Goal: Information Seeking & Learning: Compare options

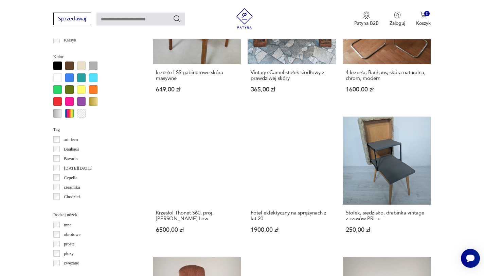
scroll to position [654, 0]
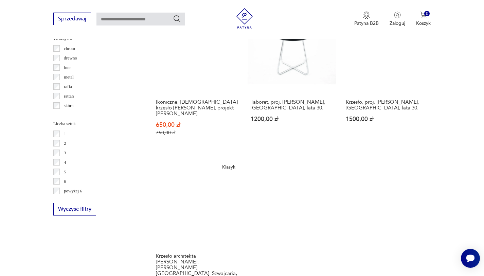
scroll to position [941, 0]
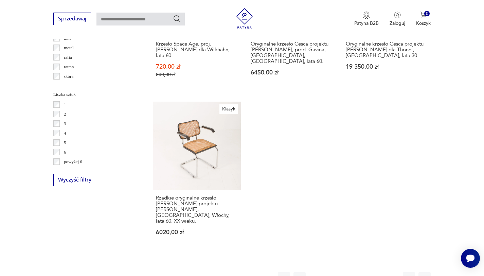
scroll to position [950, 0]
click at [345, 272] on button "3" at bounding box center [347, 278] width 12 height 12
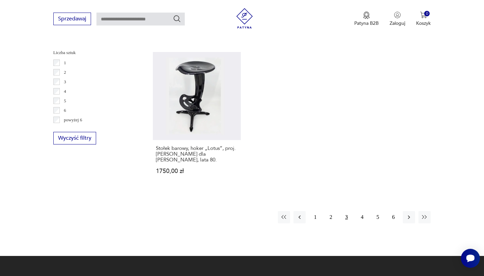
scroll to position [993, 0]
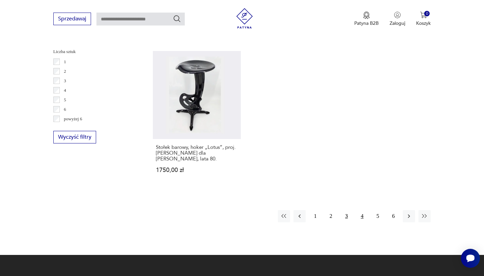
click at [362, 210] on button "4" at bounding box center [362, 216] width 12 height 12
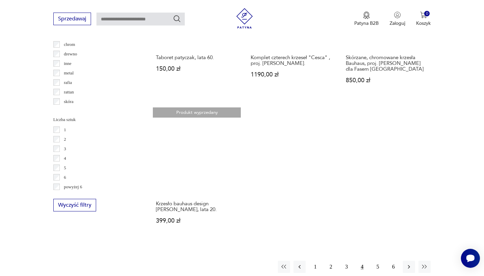
scroll to position [925, 0]
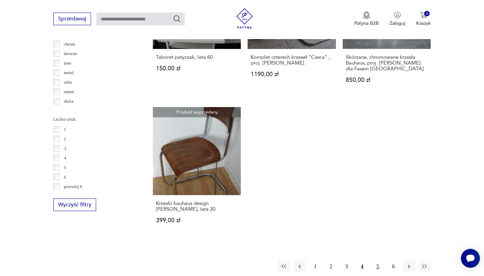
click at [375, 260] on button "5" at bounding box center [378, 266] width 12 height 12
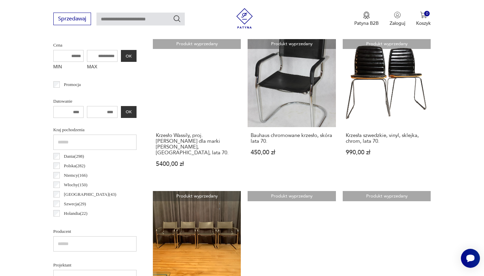
scroll to position [351, 0]
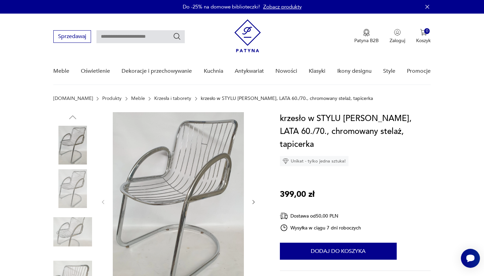
click at [131, 99] on link "Meble" at bounding box center [138, 98] width 14 height 5
click at [131, 97] on link "Meble" at bounding box center [138, 98] width 14 height 5
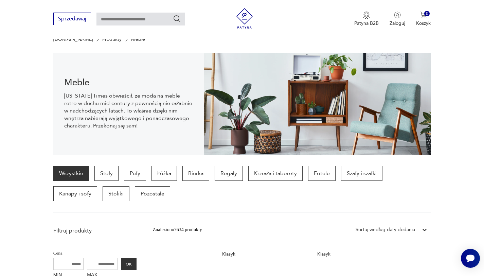
scroll to position [68, 0]
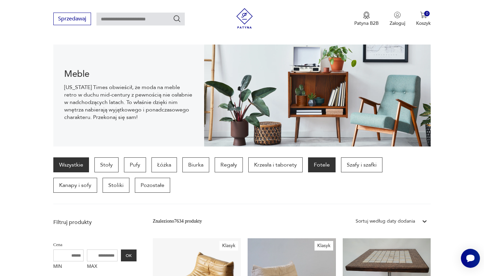
click at [319, 167] on p "Fotele" at bounding box center [322, 164] width 28 height 15
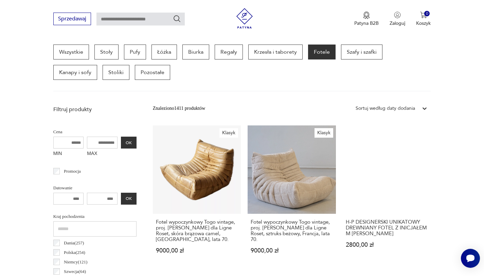
scroll to position [181, 0]
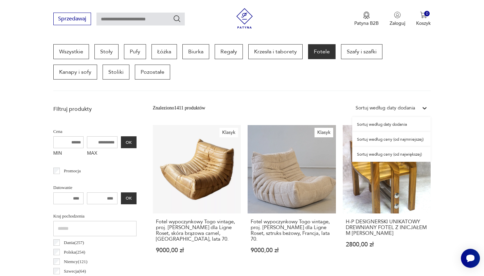
click at [369, 109] on div "Sortuj według daty dodania" at bounding box center [385, 107] width 59 height 7
click at [371, 105] on div "Sortuj według daty dodania" at bounding box center [385, 107] width 59 height 7
click at [371, 107] on div "Sortuj według daty dodania" at bounding box center [385, 107] width 59 height 7
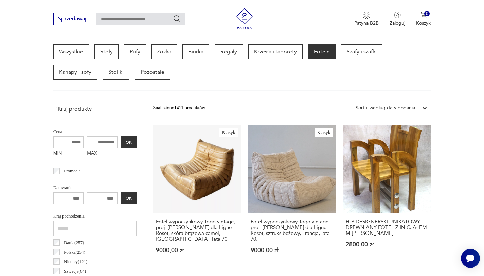
click at [108, 137] on input "MAX" at bounding box center [102, 142] width 31 height 12
type input "****"
click at [126, 147] on button "OK" at bounding box center [129, 142] width 16 height 12
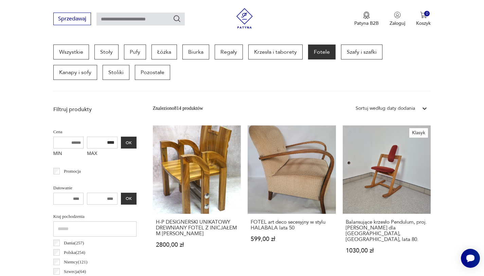
click at [411, 89] on div "Wszystkie Stoły Pufy Łóżka Biurka Regały Krzesła i taborety Fotele Szafy i szaf…" at bounding box center [242, 68] width 378 height 47
click at [422, 85] on div "Wszystkie Stoły Pufy Łóżka Biurka Regały Krzesła i taborety Fotele Szafy i szaf…" at bounding box center [242, 68] width 378 height 47
click at [426, 107] on icon at bounding box center [425, 108] width 7 height 7
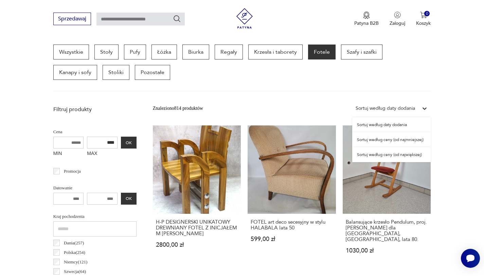
click at [407, 154] on div "Sortuj według ceny (od największej)" at bounding box center [392, 154] width 79 height 15
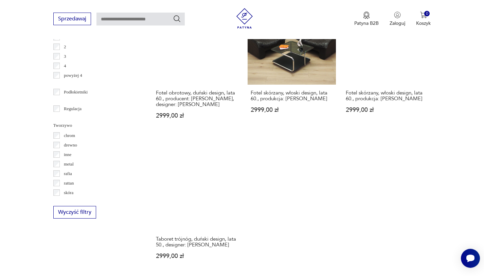
scroll to position [950, 0]
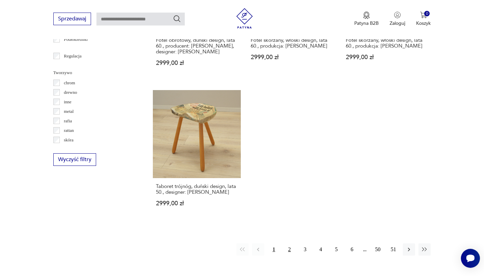
click at [293, 243] on button "2" at bounding box center [290, 249] width 12 height 12
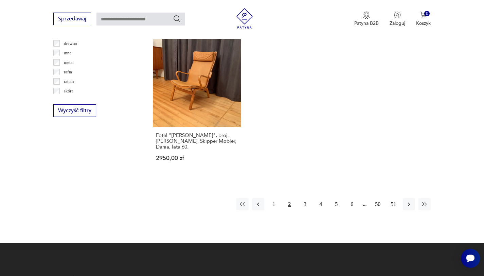
scroll to position [1000, 0]
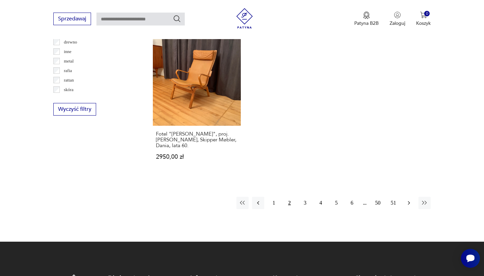
click at [408, 200] on icon "button" at bounding box center [409, 203] width 7 height 7
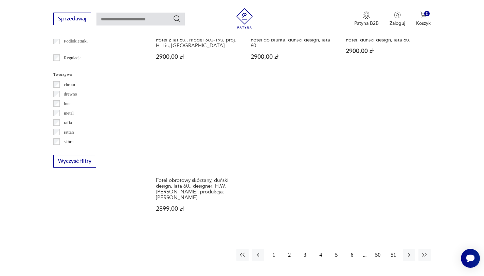
scroll to position [963, 0]
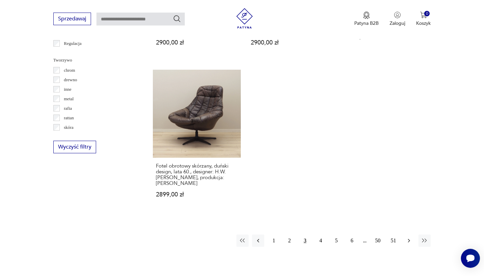
click at [405, 235] on button "button" at bounding box center [409, 241] width 12 height 12
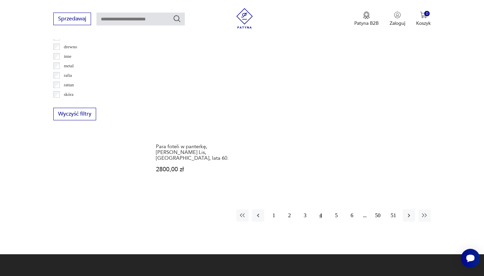
scroll to position [997, 0]
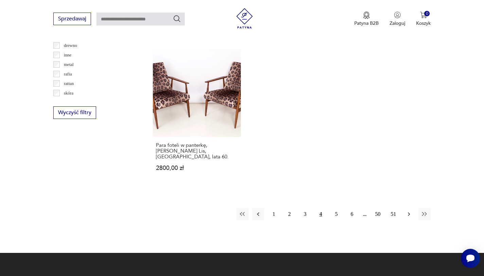
click at [412, 211] on icon "button" at bounding box center [409, 214] width 7 height 7
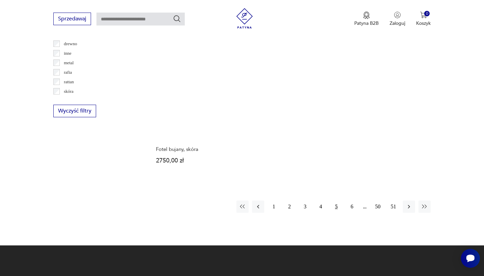
scroll to position [1026, 0]
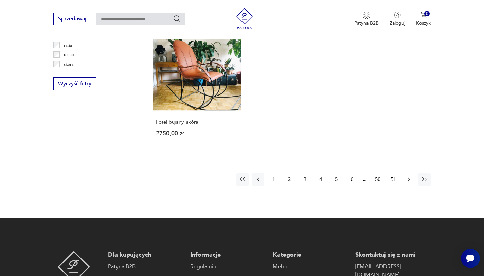
click at [412, 179] on icon "button" at bounding box center [409, 179] width 7 height 7
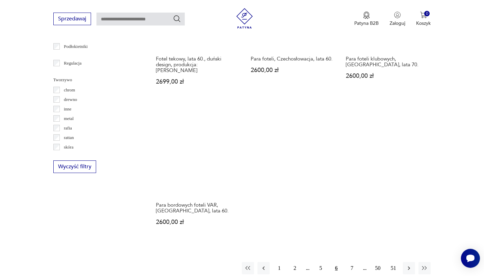
scroll to position [943, 0]
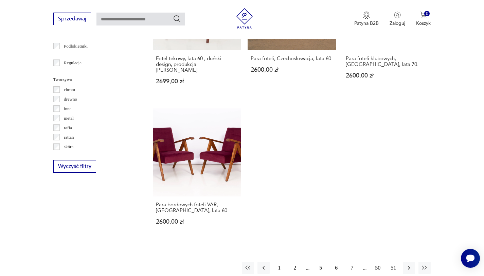
click at [354, 262] on button "7" at bounding box center [352, 268] width 12 height 12
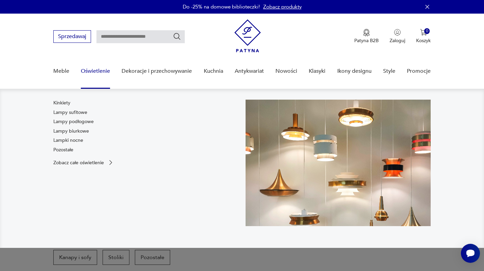
click at [64, 104] on link "Kinkiety" at bounding box center [61, 103] width 17 height 7
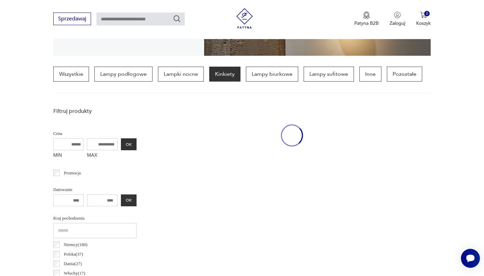
scroll to position [181, 0]
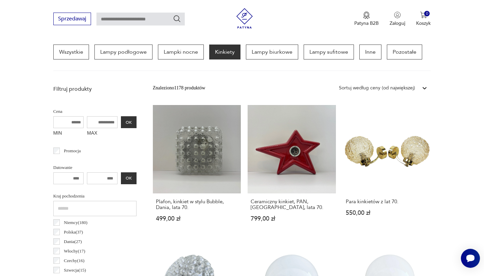
click at [106, 124] on input "MAX" at bounding box center [102, 122] width 31 height 12
click at [104, 123] on input "MAX" at bounding box center [102, 122] width 31 height 12
type input "****"
click at [130, 121] on button "OK" at bounding box center [129, 122] width 16 height 12
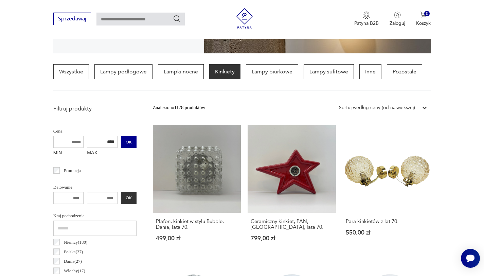
scroll to position [160, 0]
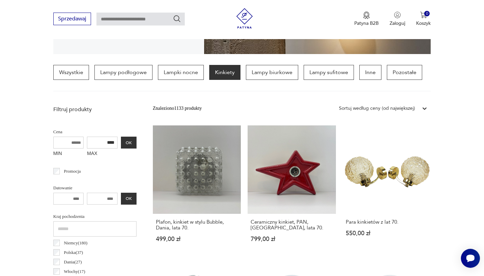
click at [427, 103] on div at bounding box center [425, 108] width 12 height 12
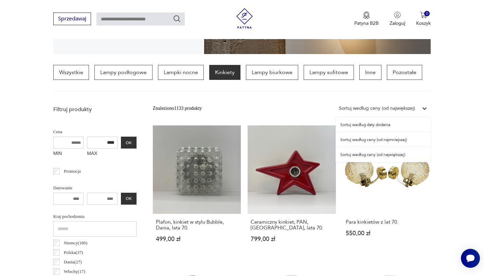
click at [427, 107] on icon at bounding box center [425, 108] width 7 height 7
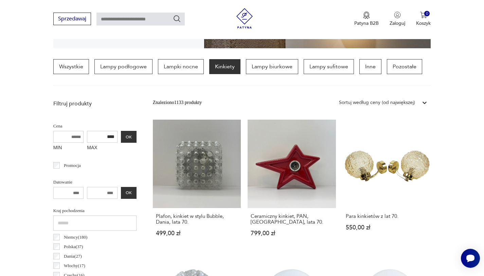
scroll to position [134, 0]
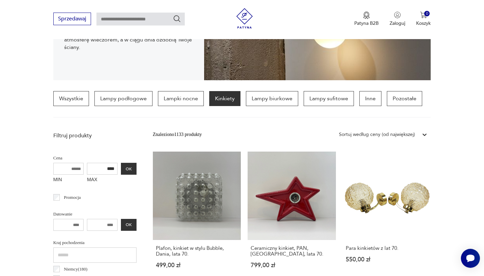
click at [417, 133] on div "Sortuj według ceny (od największej)" at bounding box center [377, 134] width 83 height 9
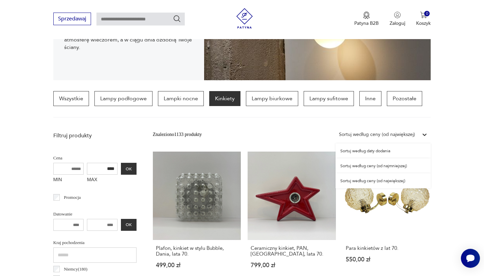
click at [390, 180] on div "Sortuj według ceny (od największej)" at bounding box center [383, 180] width 95 height 15
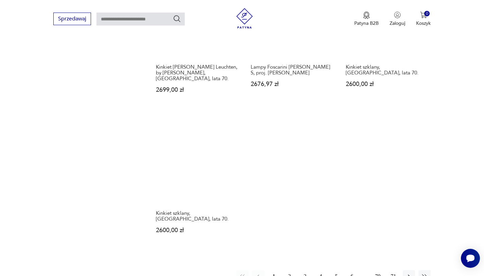
scroll to position [899, 0]
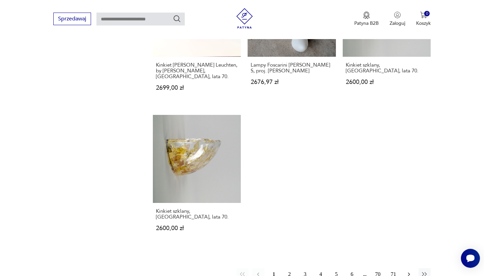
click at [406, 268] on button "button" at bounding box center [409, 274] width 12 height 12
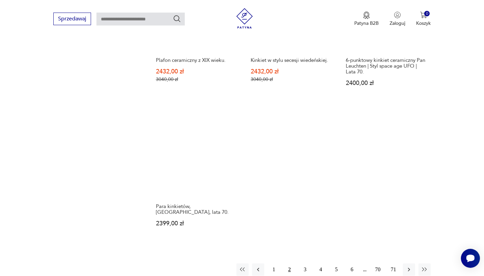
scroll to position [917, 0]
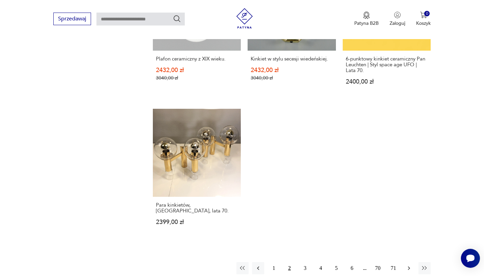
click at [410, 265] on icon "button" at bounding box center [409, 268] width 7 height 7
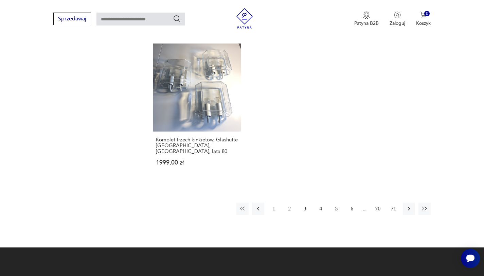
scroll to position [989, 0]
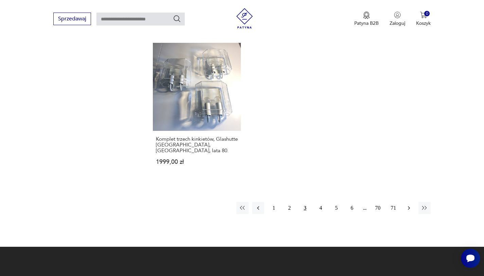
click at [410, 205] on icon "button" at bounding box center [409, 208] width 7 height 7
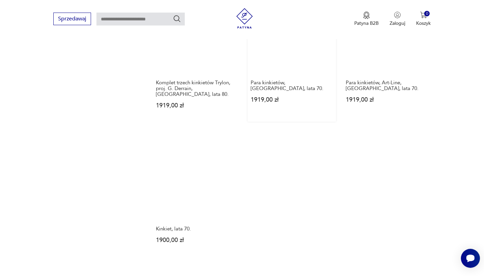
scroll to position [883, 0]
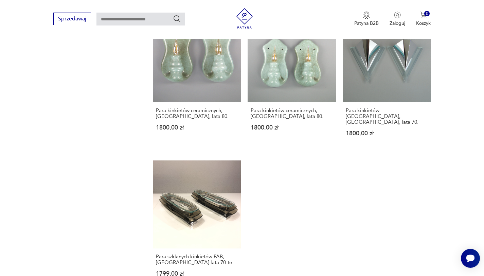
scroll to position [903, 0]
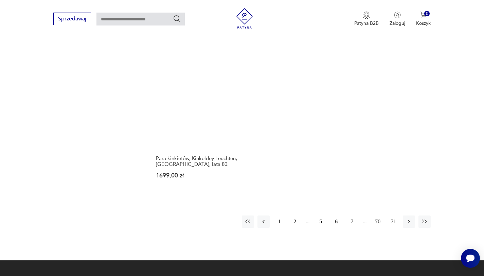
scroll to position [956, 0]
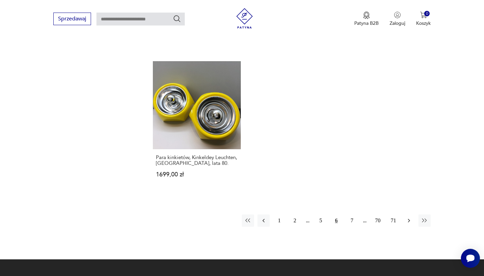
click at [410, 217] on icon "button" at bounding box center [409, 220] width 7 height 7
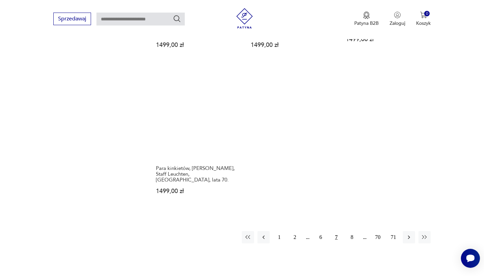
scroll to position [935, 0]
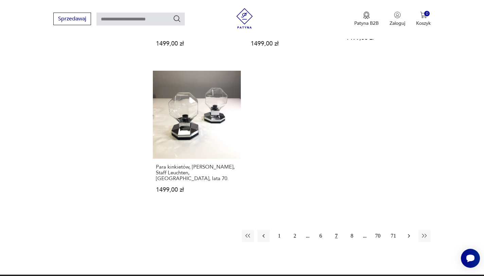
click at [411, 233] on icon "button" at bounding box center [409, 236] width 7 height 7
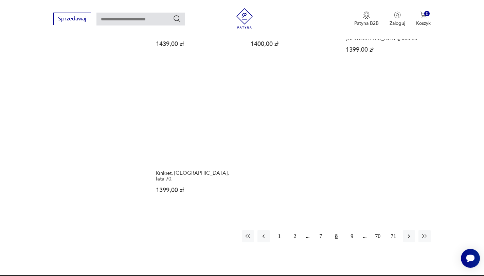
scroll to position [972, 0]
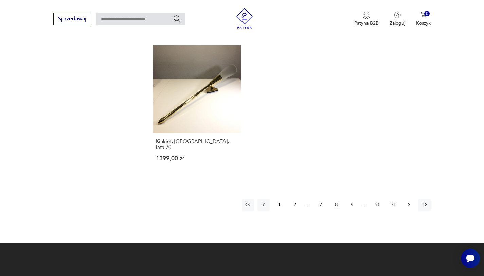
click at [412, 201] on icon "button" at bounding box center [409, 204] width 7 height 7
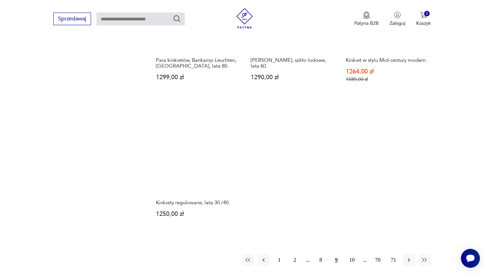
scroll to position [905, 0]
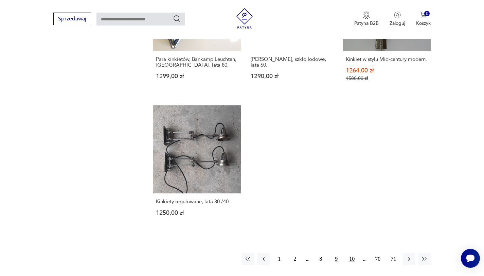
click at [351, 255] on button "10" at bounding box center [352, 259] width 12 height 12
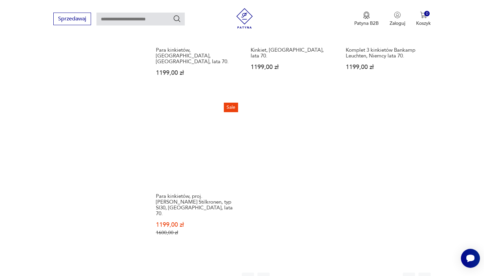
scroll to position [904, 0]
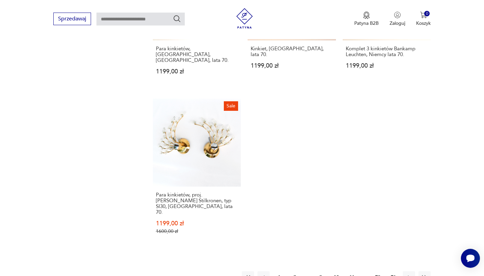
click at [352, 271] on button "11" at bounding box center [352, 277] width 12 height 12
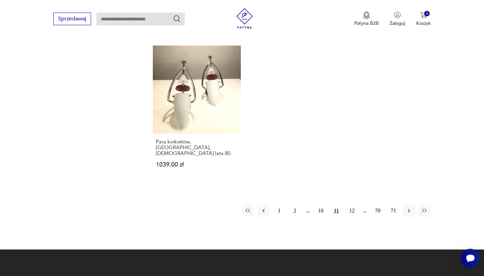
scroll to position [983, 0]
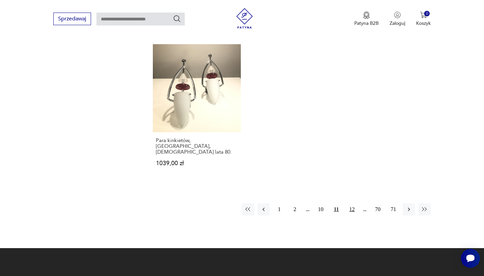
click at [351, 203] on button "12" at bounding box center [352, 209] width 12 height 12
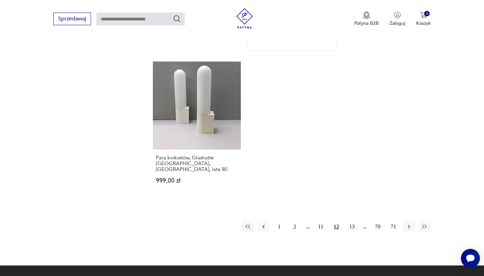
scroll to position [958, 0]
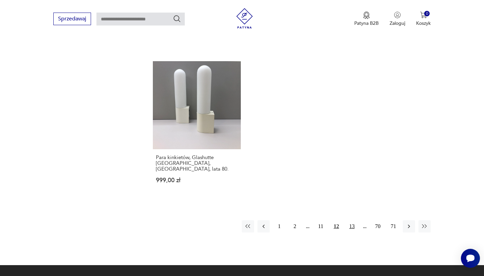
click at [352, 220] on button "13" at bounding box center [352, 226] width 12 height 12
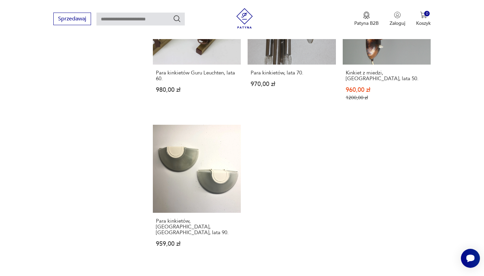
scroll to position [890, 0]
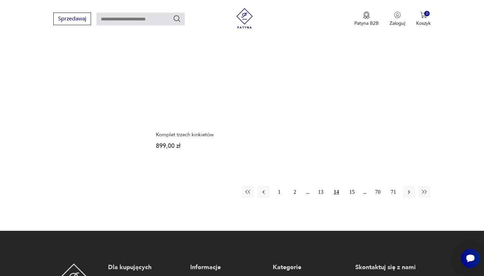
scroll to position [974, 0]
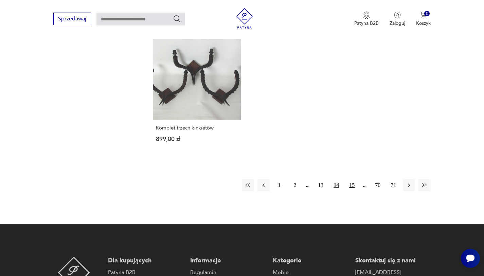
click at [353, 179] on button "15" at bounding box center [352, 185] width 12 height 12
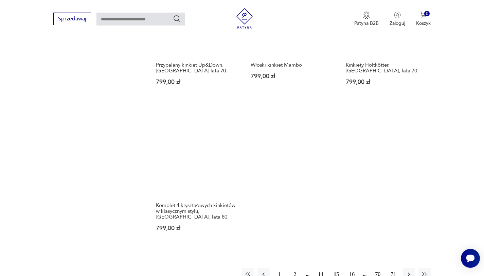
scroll to position [886, 0]
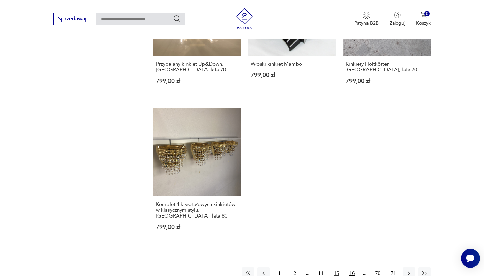
click at [351, 270] on button "16" at bounding box center [352, 273] width 12 height 12
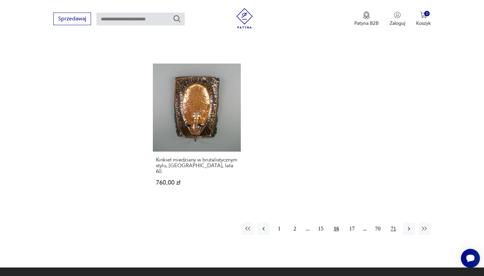
scroll to position [937, 0]
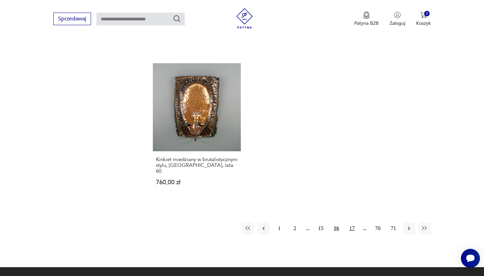
click at [350, 222] on button "17" at bounding box center [352, 228] width 12 height 12
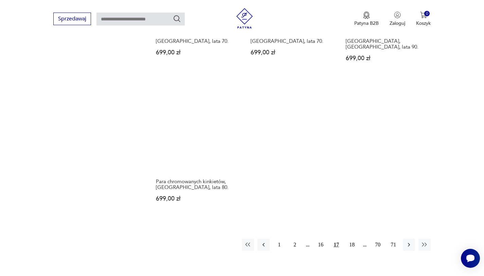
scroll to position [957, 0]
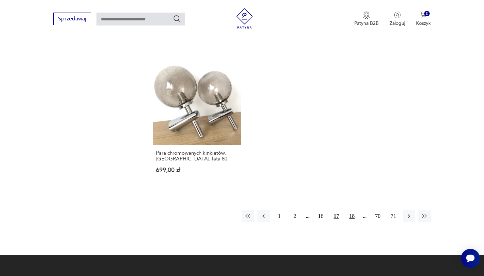
click at [351, 210] on button "18" at bounding box center [352, 216] width 12 height 12
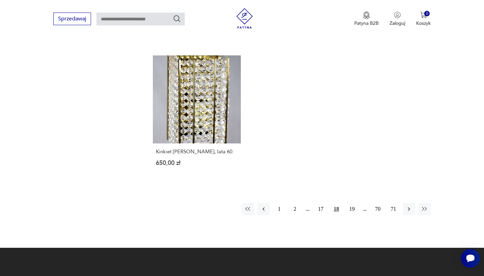
scroll to position [974, 0]
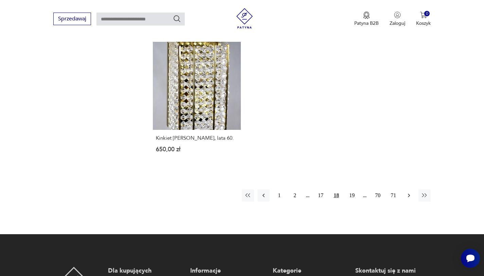
click at [410, 192] on icon "button" at bounding box center [409, 195] width 7 height 7
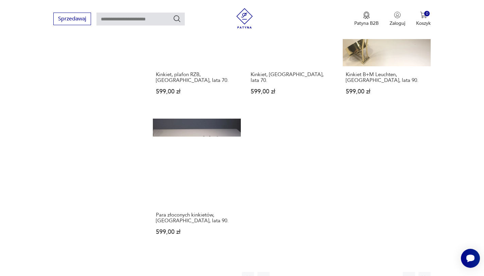
scroll to position [924, 0]
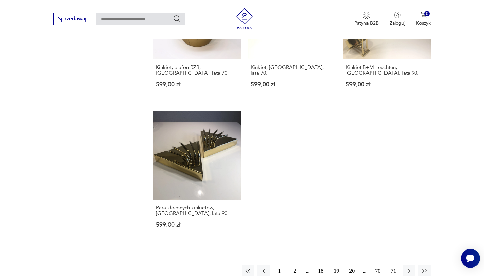
click at [351, 265] on button "20" at bounding box center [352, 271] width 12 height 12
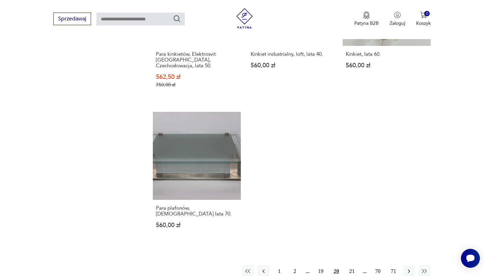
scroll to position [903, 0]
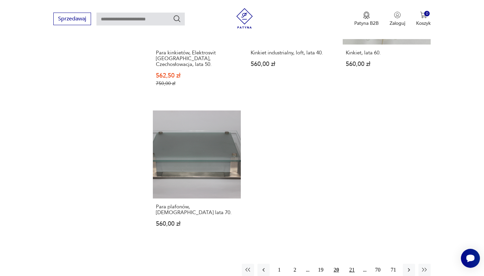
click at [352, 264] on button "21" at bounding box center [352, 270] width 12 height 12
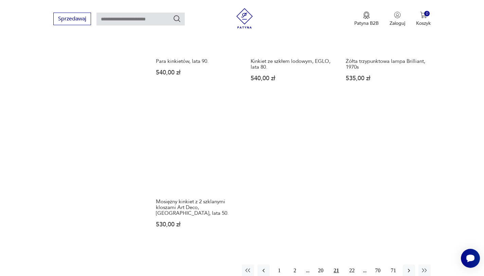
scroll to position [890, 0]
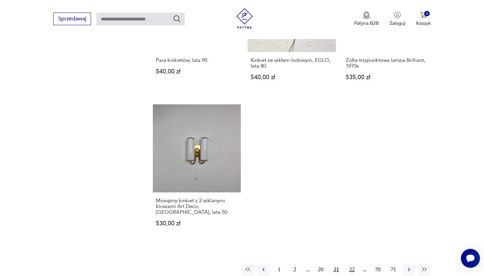
click at [353, 263] on button "22" at bounding box center [352, 269] width 12 height 12
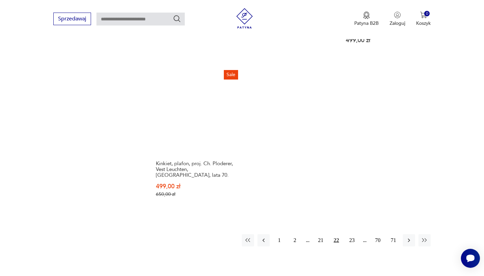
scroll to position [928, 0]
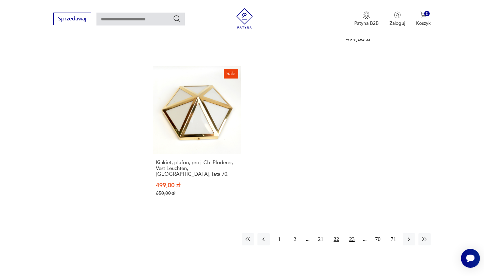
click at [353, 233] on button "23" at bounding box center [352, 239] width 12 height 12
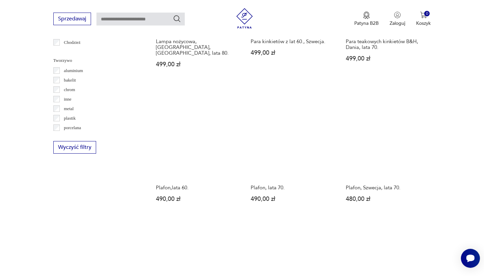
scroll to position [623, 0]
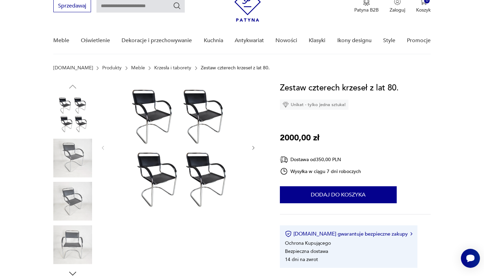
scroll to position [31, 0]
click at [251, 147] on icon "button" at bounding box center [254, 148] width 6 height 6
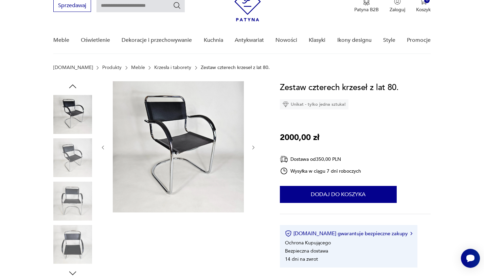
click at [251, 147] on icon "button" at bounding box center [254, 148] width 6 height 6
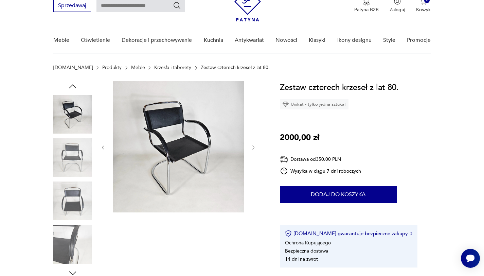
click at [251, 147] on icon "button" at bounding box center [254, 148] width 6 height 6
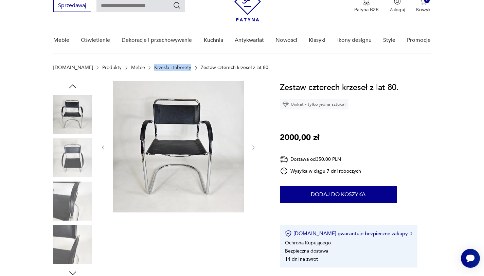
click at [255, 147] on icon "button" at bounding box center [254, 148] width 2 height 4
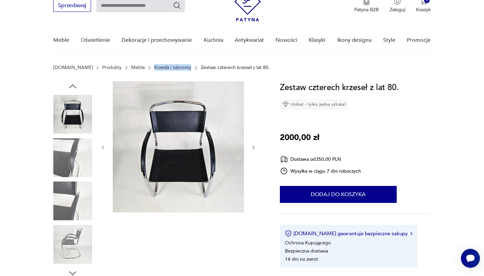
click at [255, 147] on icon "button" at bounding box center [254, 148] width 2 height 4
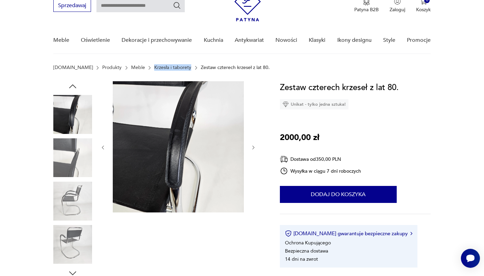
click at [255, 147] on icon "button" at bounding box center [254, 148] width 2 height 4
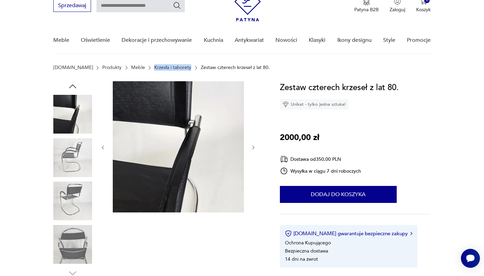
click at [255, 147] on icon "button" at bounding box center [254, 148] width 2 height 4
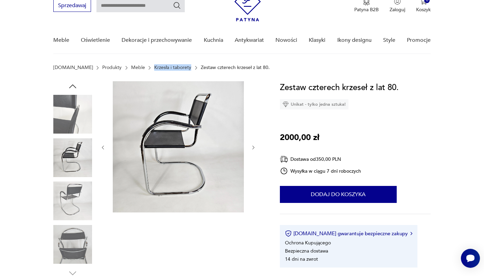
click at [255, 147] on icon "button" at bounding box center [254, 148] width 2 height 4
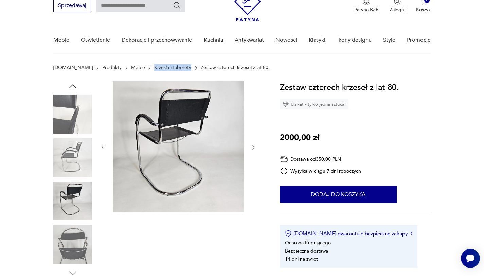
click at [255, 147] on icon "button" at bounding box center [254, 148] width 2 height 4
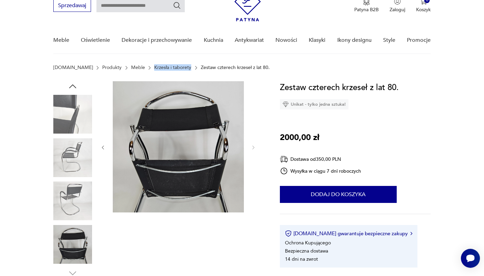
click at [64, 244] on img at bounding box center [72, 244] width 39 height 39
click at [73, 116] on img at bounding box center [72, 114] width 39 height 39
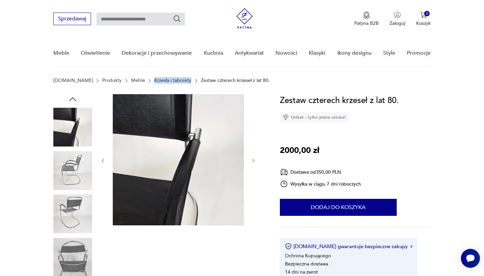
scroll to position [0, 0]
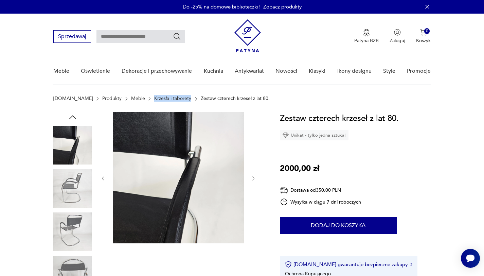
click at [103, 180] on icon "button" at bounding box center [103, 179] width 6 height 6
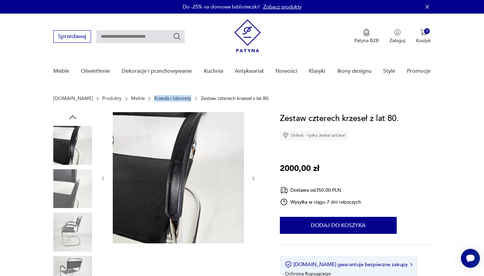
click at [103, 180] on icon "button" at bounding box center [103, 179] width 6 height 6
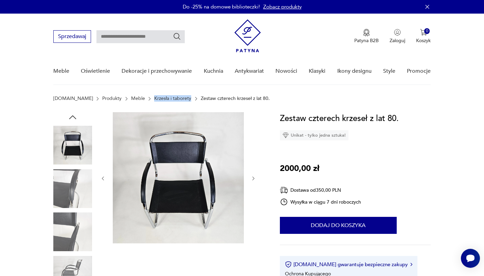
click at [103, 180] on icon "button" at bounding box center [103, 179] width 6 height 6
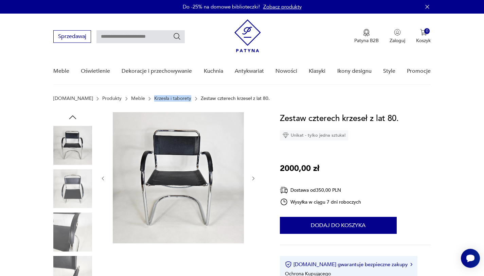
click at [103, 180] on icon "button" at bounding box center [103, 179] width 6 height 6
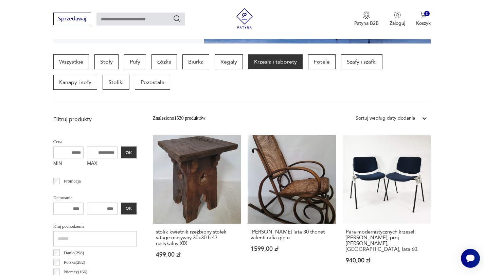
scroll to position [164, 0]
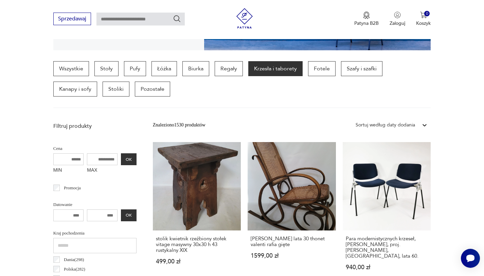
click at [97, 161] on input "MAX" at bounding box center [102, 159] width 31 height 12
type input "****"
click at [126, 162] on button "OK" at bounding box center [129, 159] width 16 height 12
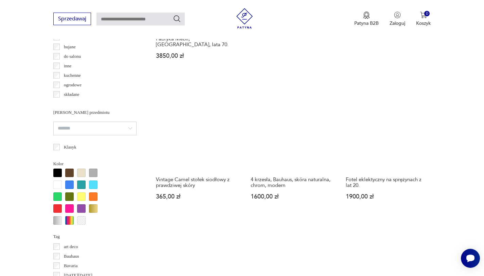
scroll to position [610, 0]
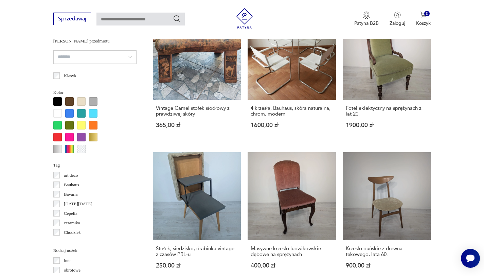
click at [58, 100] on div at bounding box center [57, 101] width 8 height 8
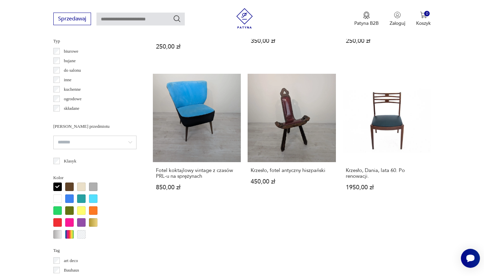
scroll to position [525, 0]
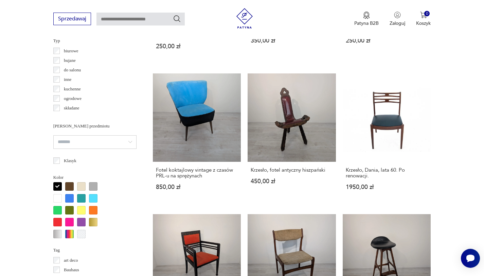
click at [80, 185] on div at bounding box center [81, 186] width 8 height 8
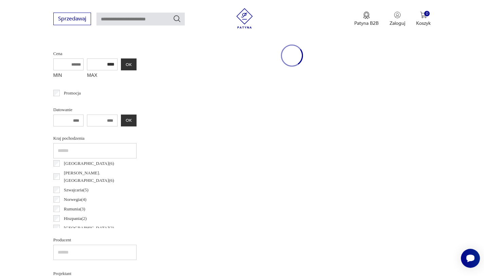
scroll to position [181, 0]
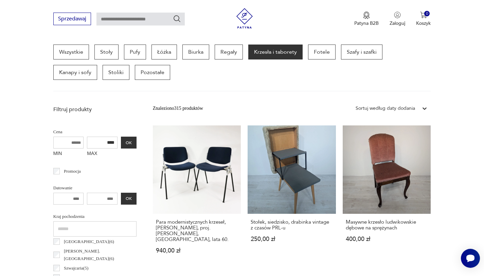
click at [423, 108] on icon at bounding box center [425, 108] width 7 height 7
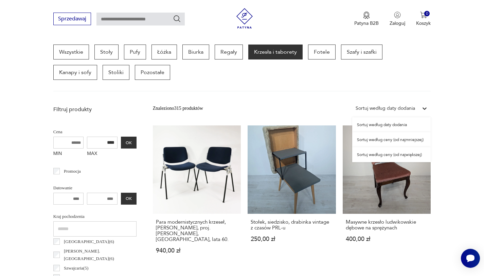
click at [403, 156] on div "Sortuj według ceny (od największej)" at bounding box center [392, 154] width 79 height 15
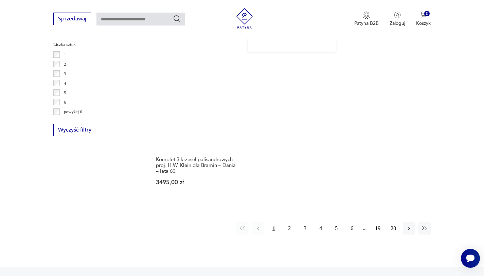
scroll to position [1001, 0]
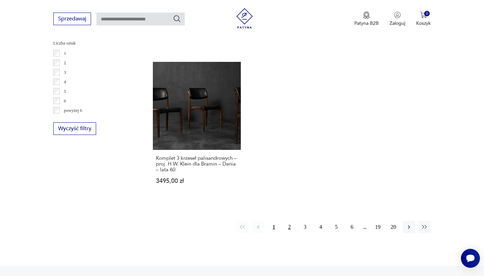
click at [290, 221] on button "2" at bounding box center [290, 227] width 12 height 12
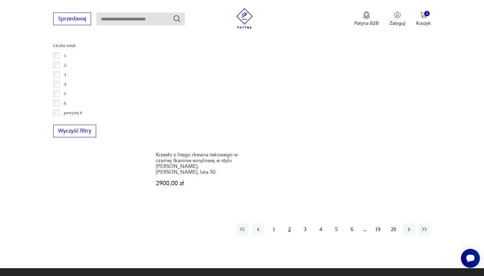
scroll to position [1000, 0]
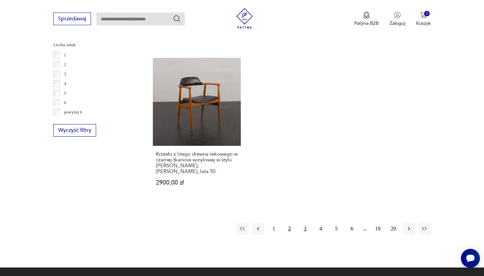
click at [305, 223] on button "3" at bounding box center [305, 229] width 12 height 12
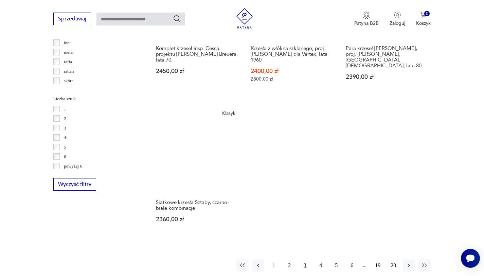
scroll to position [947, 0]
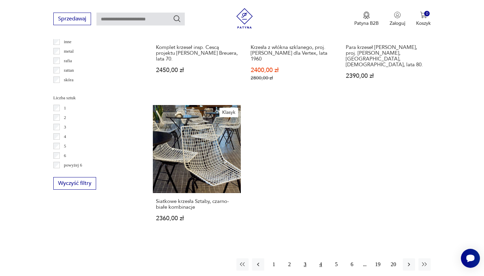
click at [318, 258] on button "4" at bounding box center [321, 264] width 12 height 12
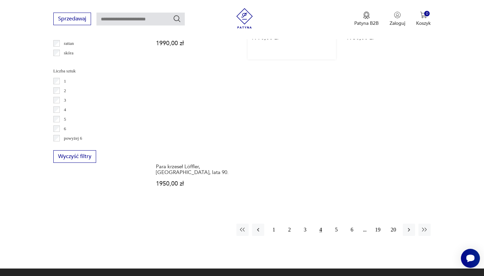
scroll to position [998, 0]
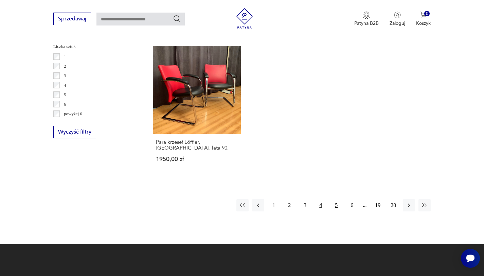
click at [334, 199] on button "5" at bounding box center [336, 205] width 12 height 12
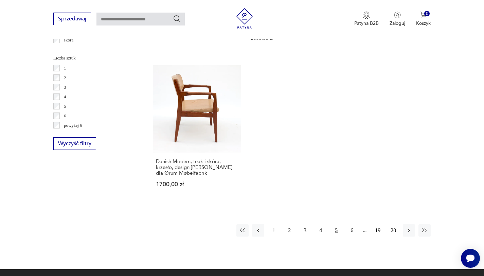
scroll to position [986, 0]
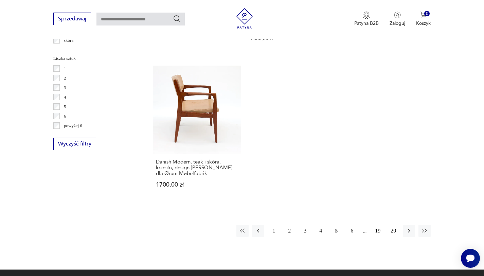
click at [353, 225] on button "6" at bounding box center [352, 231] width 12 height 12
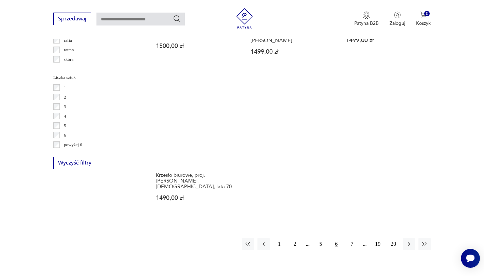
scroll to position [969, 0]
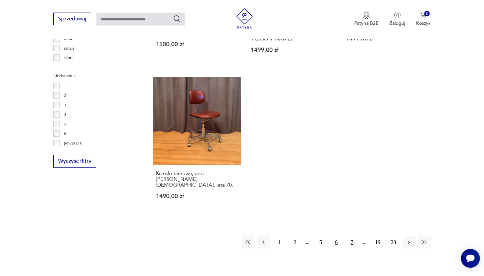
click at [353, 236] on button "7" at bounding box center [352, 242] width 12 height 12
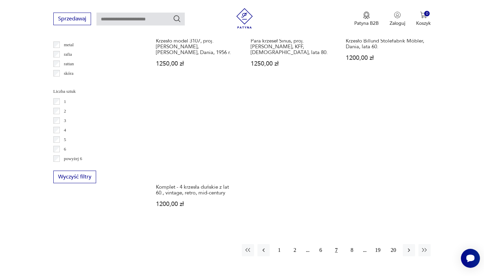
scroll to position [962, 0]
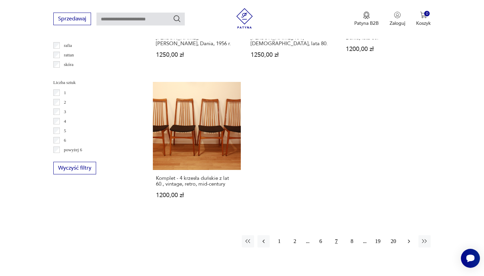
click at [412, 238] on icon "button" at bounding box center [409, 241] width 7 height 7
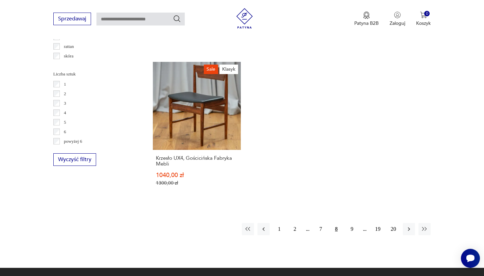
scroll to position [994, 0]
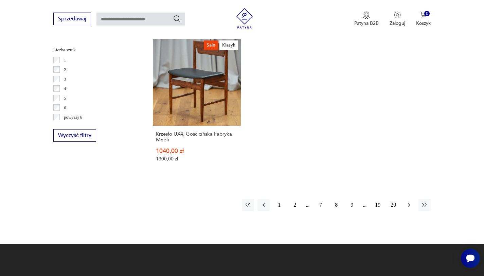
click at [408, 202] on icon "button" at bounding box center [409, 205] width 7 height 7
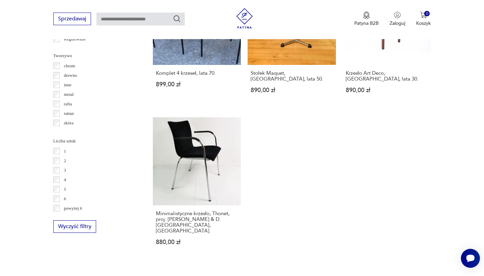
scroll to position [904, 0]
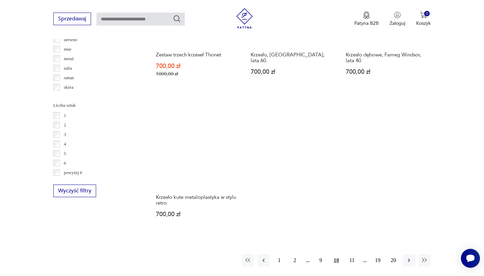
scroll to position [939, 0]
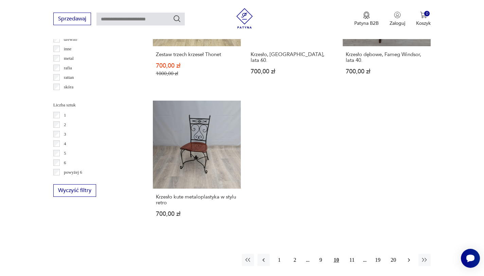
click at [411, 257] on icon "button" at bounding box center [409, 260] width 7 height 7
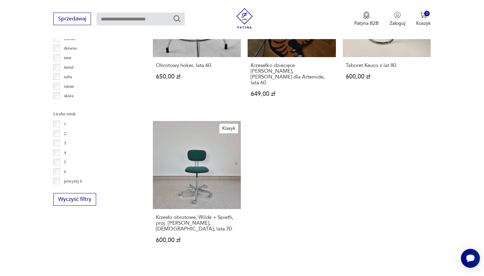
scroll to position [930, 0]
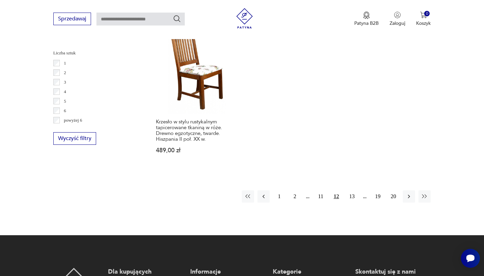
scroll to position [992, 0]
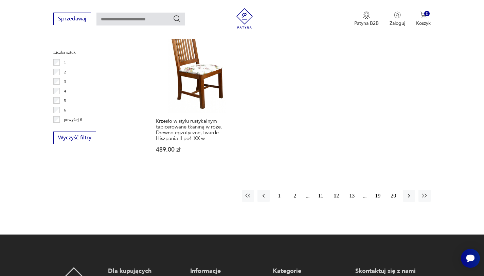
click at [353, 190] on button "13" at bounding box center [352, 196] width 12 height 12
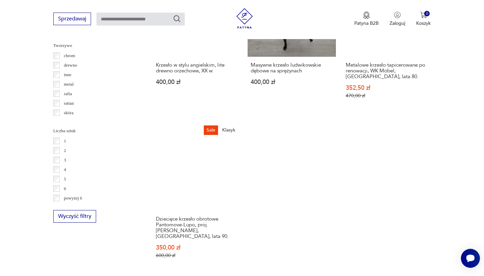
scroll to position [1049, 0]
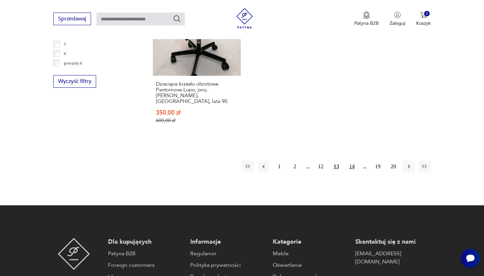
click at [352, 160] on button "14" at bounding box center [352, 166] width 12 height 12
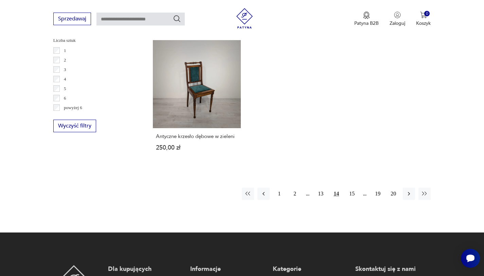
scroll to position [1005, 0]
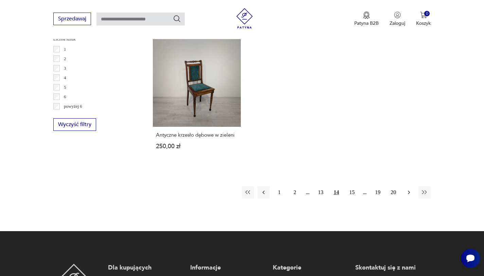
click at [409, 189] on icon "button" at bounding box center [409, 192] width 7 height 7
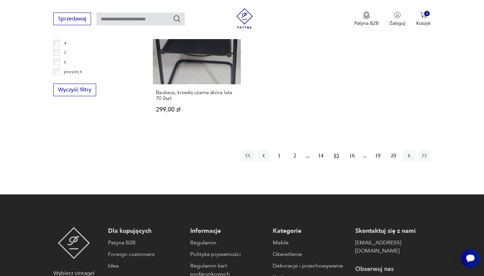
scroll to position [1040, 0]
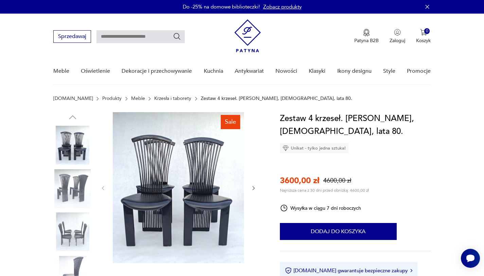
click at [254, 187] on icon "button" at bounding box center [254, 188] width 2 height 4
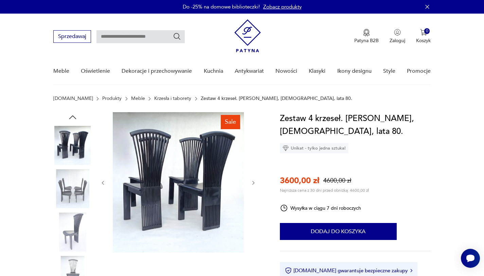
click at [254, 187] on div at bounding box center [178, 182] width 156 height 141
click at [254, 184] on icon "button" at bounding box center [254, 183] width 6 height 6
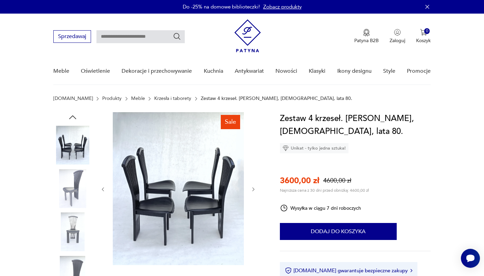
click at [254, 184] on div at bounding box center [178, 189] width 156 height 154
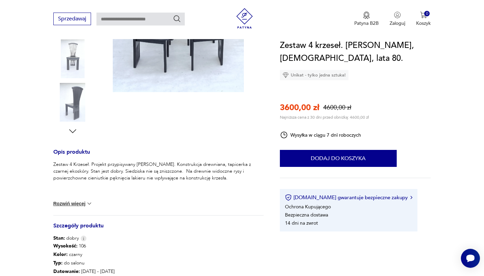
scroll to position [173, 0]
click at [86, 206] on img at bounding box center [89, 203] width 7 height 7
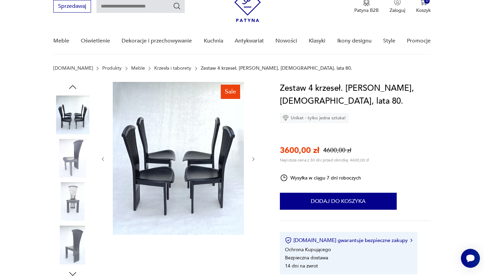
scroll to position [29, 0]
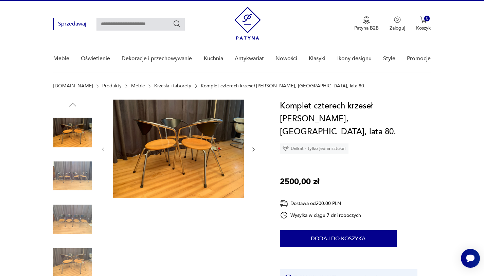
scroll to position [13, 0]
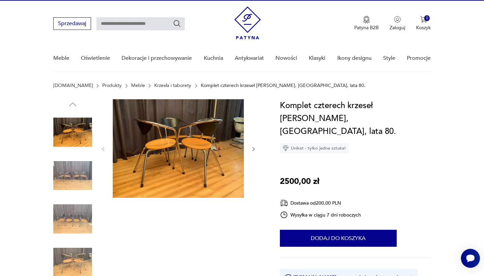
click at [254, 149] on icon "button" at bounding box center [254, 149] width 2 height 4
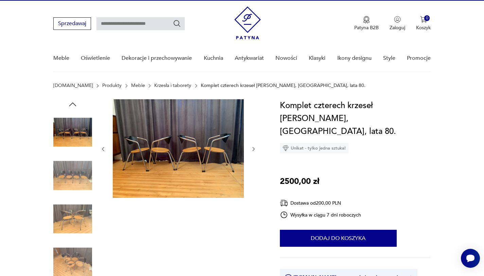
click at [254, 149] on icon "button" at bounding box center [254, 149] width 2 height 4
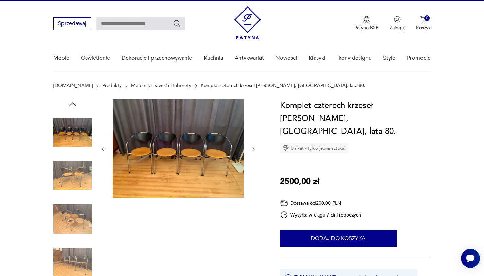
click at [254, 149] on icon "button" at bounding box center [254, 149] width 2 height 4
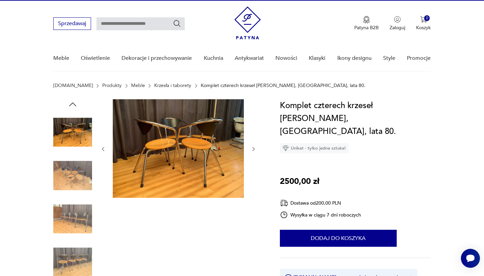
click at [254, 149] on icon "button" at bounding box center [254, 149] width 2 height 4
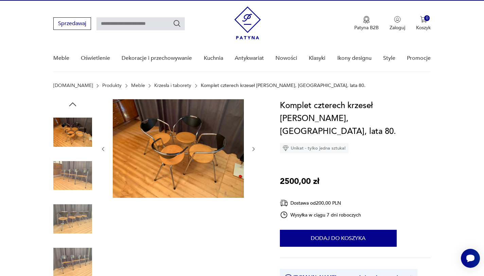
click at [254, 149] on icon "button" at bounding box center [254, 149] width 2 height 4
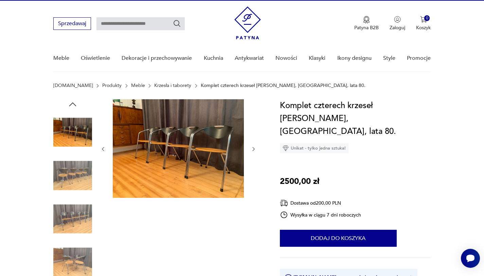
click at [254, 149] on icon "button" at bounding box center [254, 149] width 2 height 4
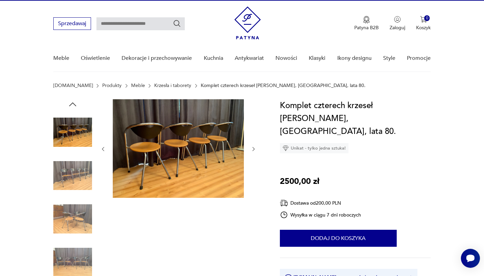
click at [254, 149] on icon "button" at bounding box center [254, 149] width 2 height 4
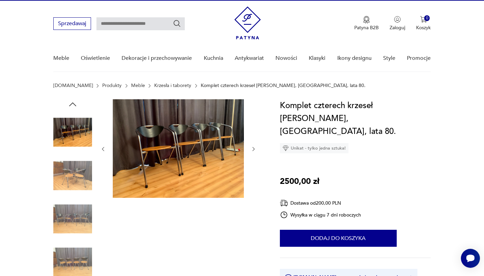
click at [254, 149] on icon "button" at bounding box center [254, 149] width 2 height 4
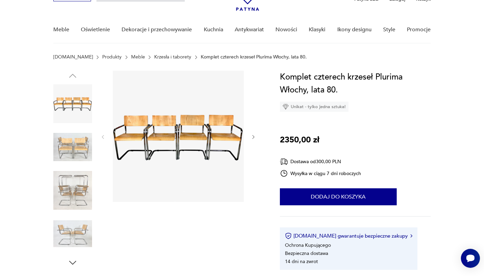
scroll to position [42, 0]
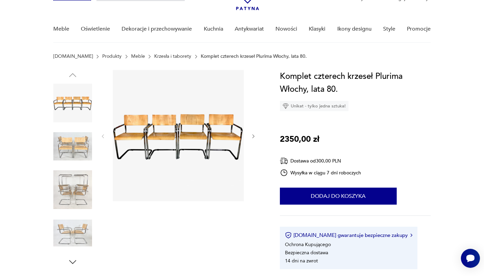
click at [254, 133] on button "button" at bounding box center [254, 136] width 6 height 7
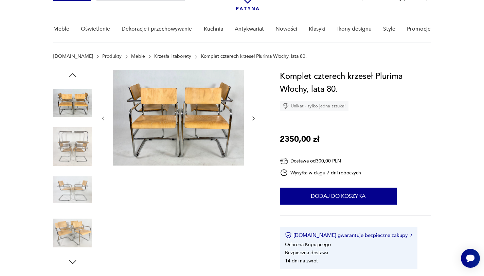
click at [254, 133] on div at bounding box center [178, 118] width 156 height 97
click at [253, 114] on div at bounding box center [178, 118] width 156 height 97
click at [253, 117] on icon "button" at bounding box center [254, 119] width 2 height 4
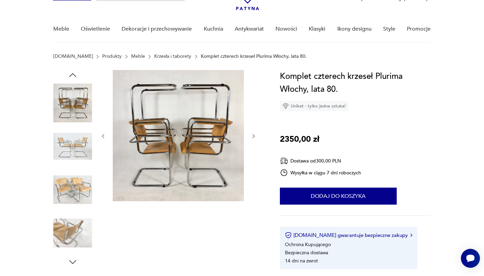
click at [253, 117] on div at bounding box center [178, 136] width 156 height 132
click at [254, 136] on icon "button" at bounding box center [254, 136] width 6 height 6
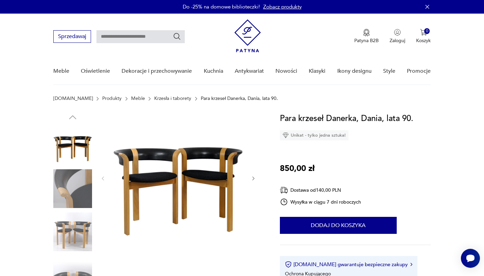
scroll to position [55, 0]
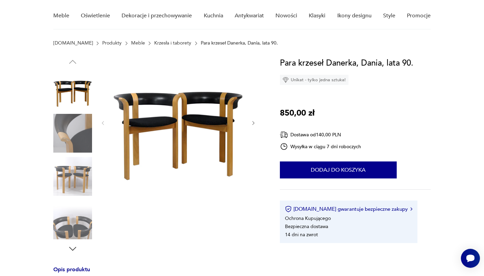
click at [261, 122] on div at bounding box center [158, 155] width 210 height 197
click at [253, 125] on icon "button" at bounding box center [254, 123] width 6 height 6
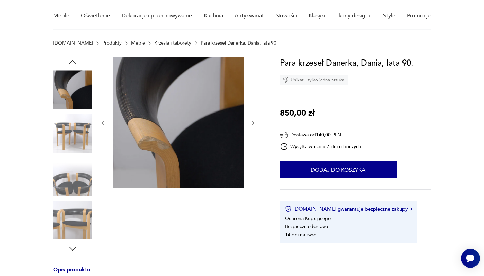
click at [253, 125] on icon "button" at bounding box center [254, 123] width 6 height 6
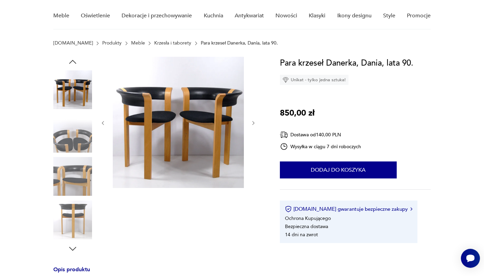
click at [253, 125] on icon "button" at bounding box center [254, 123] width 6 height 6
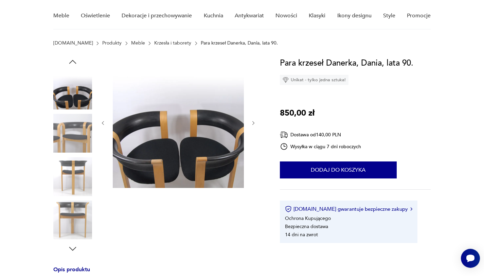
click at [253, 125] on icon "button" at bounding box center [254, 123] width 6 height 6
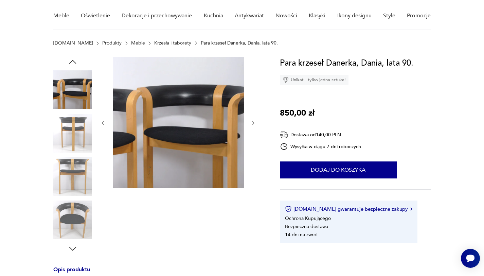
click at [253, 125] on icon "button" at bounding box center [254, 123] width 6 height 6
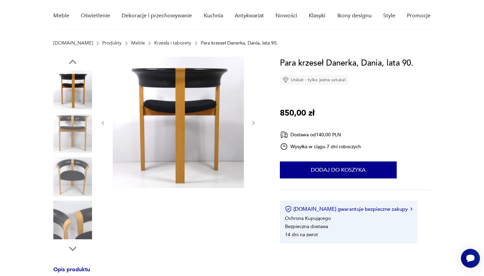
click at [253, 125] on icon "button" at bounding box center [254, 123] width 6 height 6
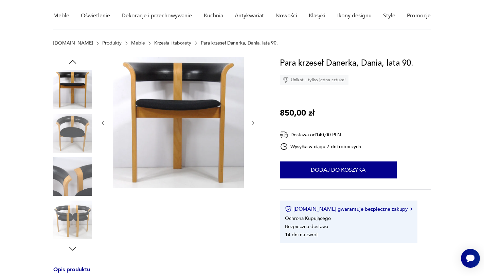
click at [253, 125] on icon "button" at bounding box center [254, 123] width 6 height 6
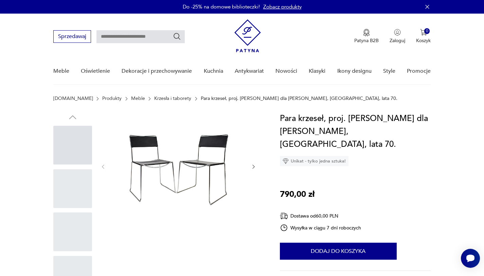
scroll to position [34, 0]
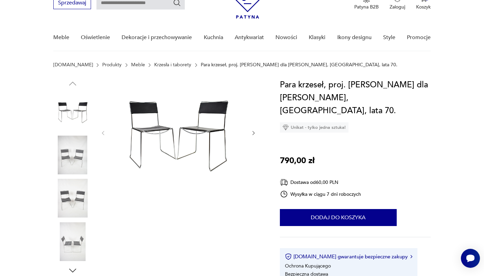
click at [252, 132] on icon "button" at bounding box center [254, 133] width 6 height 6
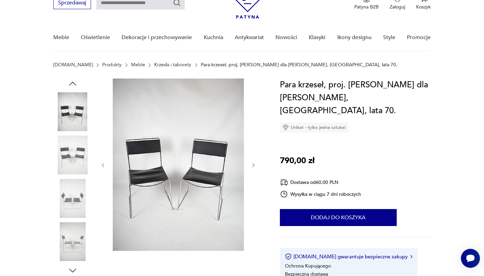
click at [252, 132] on div at bounding box center [178, 165] width 156 height 173
click at [252, 165] on icon "button" at bounding box center [254, 166] width 6 height 6
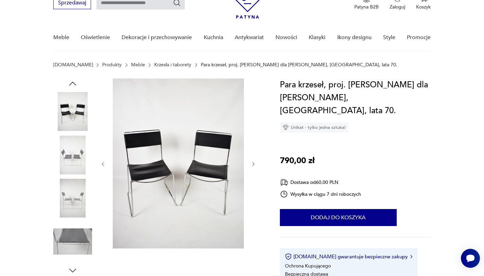
click at [252, 165] on icon "button" at bounding box center [254, 164] width 6 height 6
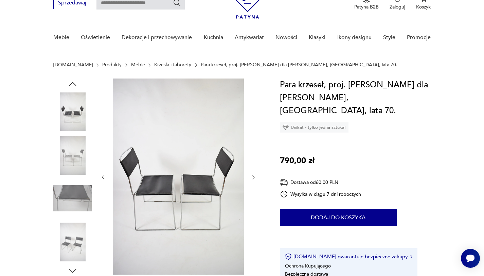
click at [252, 165] on div at bounding box center [178, 178] width 156 height 198
click at [254, 177] on icon "button" at bounding box center [254, 177] width 2 height 4
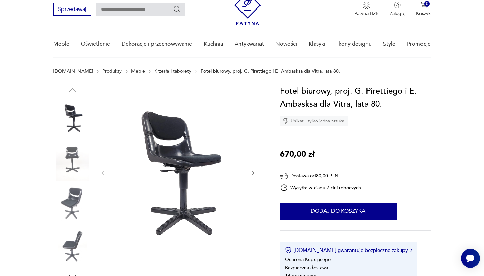
scroll to position [34, 0]
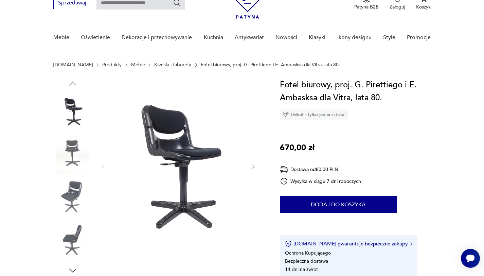
click at [256, 170] on div at bounding box center [178, 167] width 156 height 176
click at [255, 169] on button "button" at bounding box center [254, 166] width 6 height 7
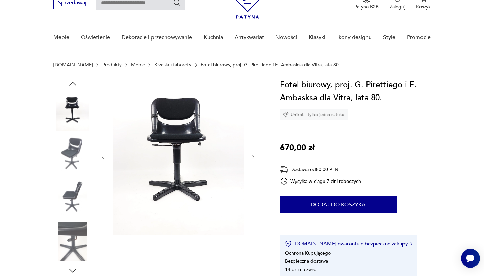
click at [254, 157] on icon "button" at bounding box center [254, 158] width 6 height 6
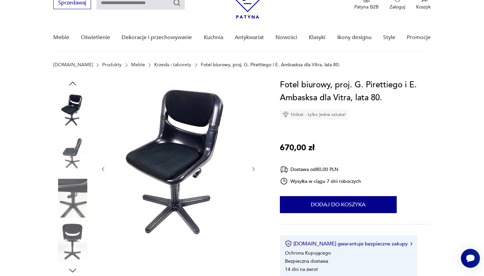
click at [253, 169] on icon "button" at bounding box center [254, 169] width 6 height 6
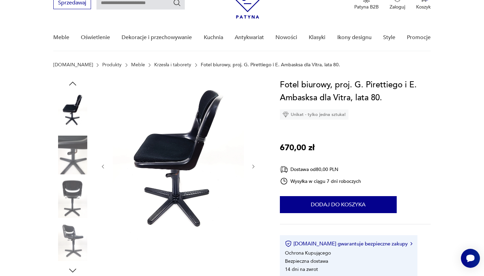
click at [253, 169] on icon "button" at bounding box center [254, 167] width 6 height 6
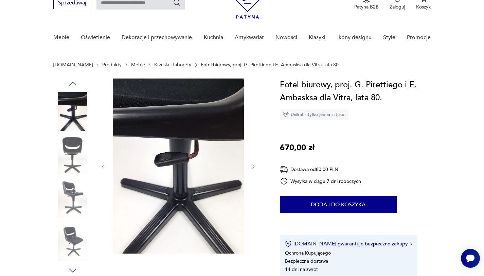
click at [253, 169] on icon "button" at bounding box center [254, 167] width 6 height 6
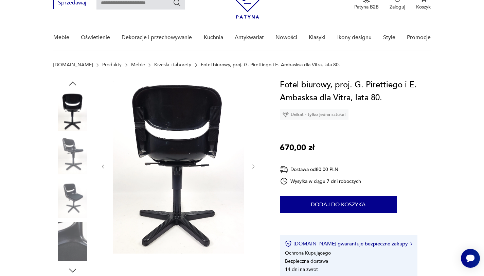
click at [253, 169] on icon "button" at bounding box center [254, 167] width 6 height 6
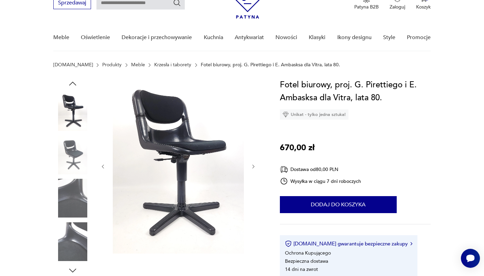
click at [253, 169] on icon "button" at bounding box center [254, 167] width 6 height 6
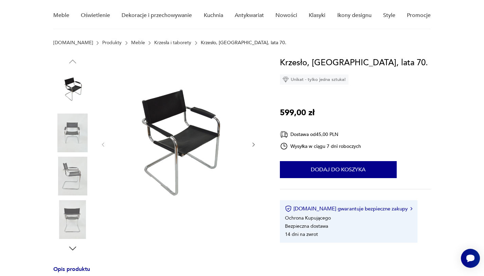
scroll to position [56, 0]
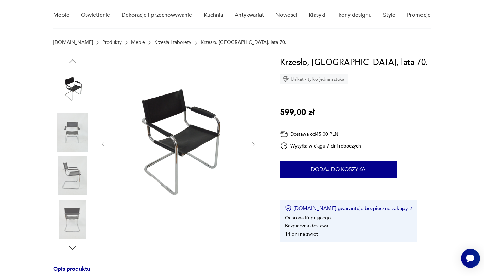
click at [257, 143] on div at bounding box center [158, 154] width 210 height 197
click at [253, 145] on icon "button" at bounding box center [254, 144] width 6 height 6
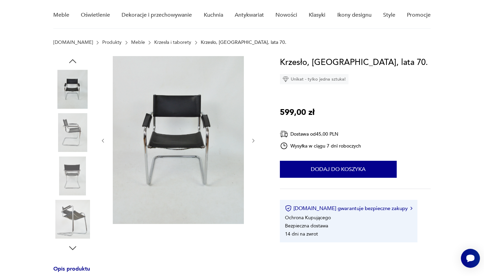
click at [253, 145] on div at bounding box center [178, 140] width 156 height 169
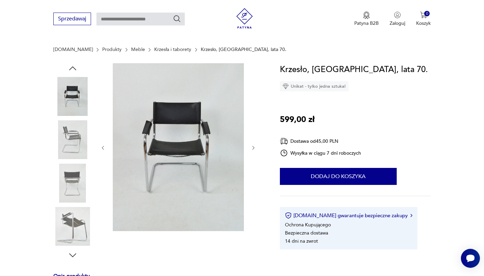
scroll to position [45, 0]
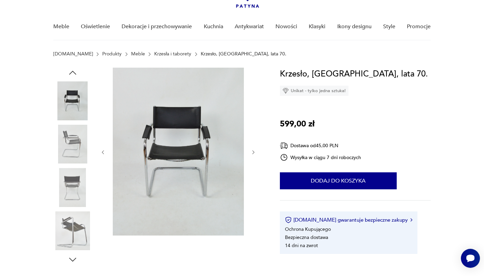
click at [253, 153] on icon "button" at bounding box center [254, 152] width 2 height 4
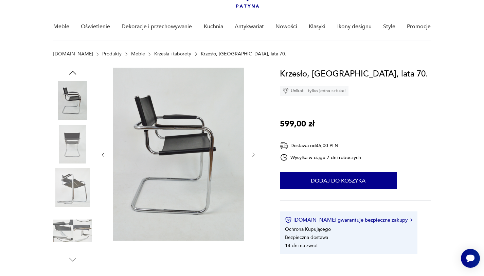
click at [253, 153] on icon "button" at bounding box center [254, 155] width 6 height 6
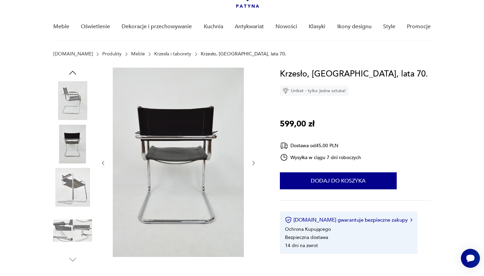
click at [253, 153] on div at bounding box center [178, 163] width 156 height 191
click at [253, 161] on icon "button" at bounding box center [254, 163] width 6 height 6
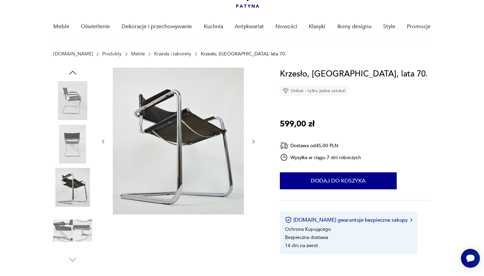
click at [253, 162] on div at bounding box center [178, 142] width 156 height 148
click at [252, 140] on icon "button" at bounding box center [254, 142] width 6 height 6
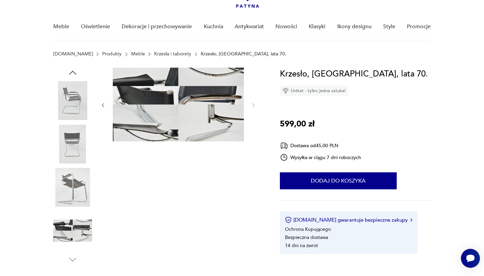
click at [252, 140] on div at bounding box center [178, 105] width 156 height 75
click at [65, 93] on img at bounding box center [72, 100] width 39 height 39
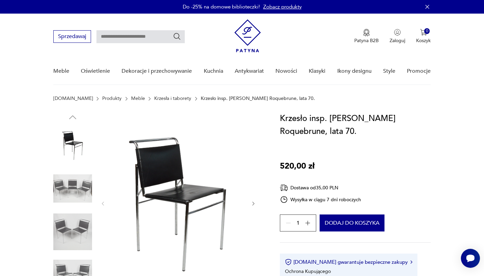
scroll to position [67, 0]
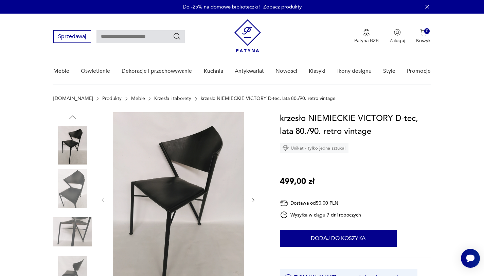
scroll to position [68, 0]
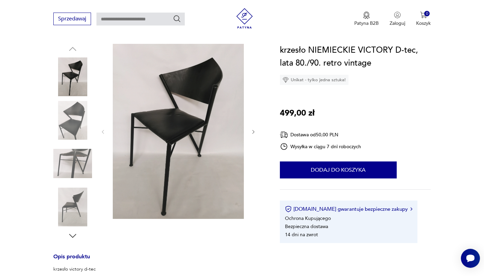
click at [254, 131] on icon "button" at bounding box center [254, 132] width 6 height 6
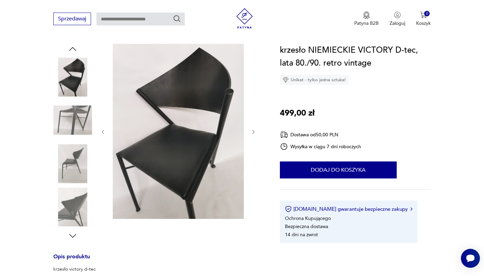
click at [254, 131] on icon "button" at bounding box center [254, 132] width 6 height 6
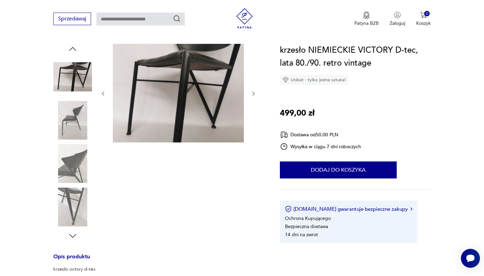
click at [254, 131] on div at bounding box center [178, 94] width 156 height 100
click at [253, 92] on icon "button" at bounding box center [254, 94] width 6 height 6
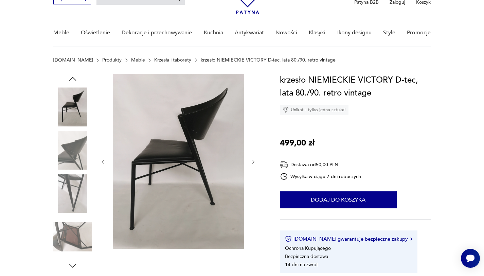
scroll to position [27, 0]
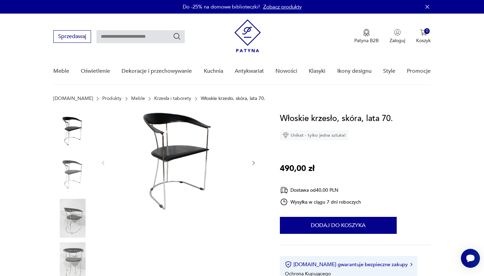
click at [253, 163] on icon "button" at bounding box center [254, 163] width 6 height 6
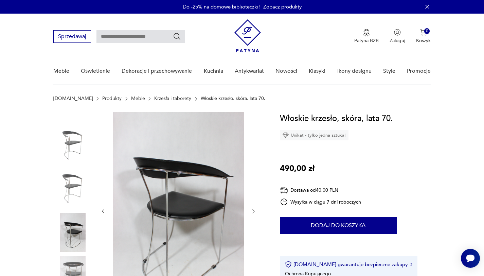
click at [253, 163] on div at bounding box center [178, 211] width 156 height 198
click at [254, 212] on icon "button" at bounding box center [254, 211] width 2 height 4
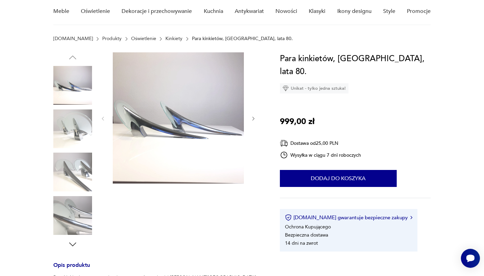
scroll to position [59, 0]
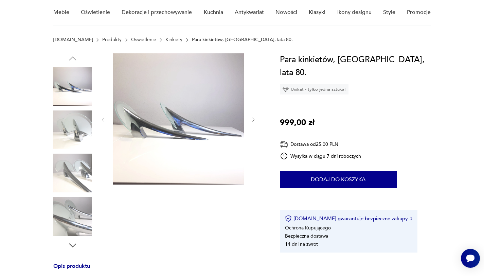
click at [93, 130] on div at bounding box center [158, 151] width 210 height 197
click at [76, 137] on img at bounding box center [72, 129] width 39 height 39
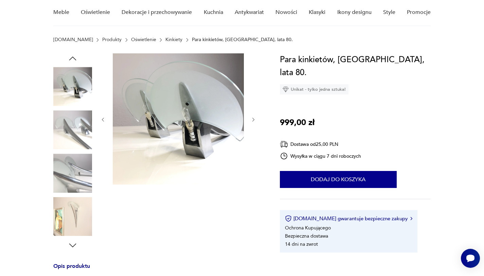
click at [75, 135] on img at bounding box center [72, 129] width 39 height 39
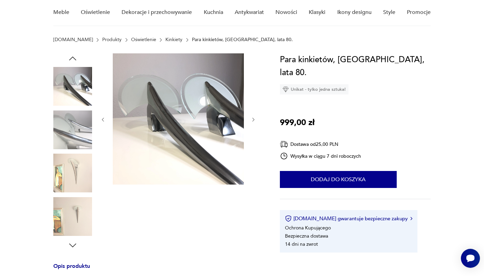
click at [74, 161] on img at bounding box center [72, 173] width 39 height 39
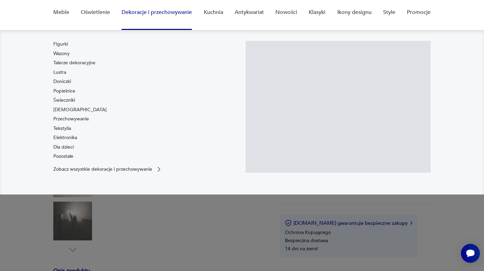
click at [75, 136] on link "Elektronika" at bounding box center [65, 137] width 24 height 7
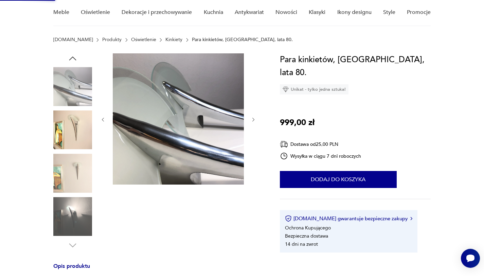
click at [72, 118] on img at bounding box center [72, 129] width 39 height 39
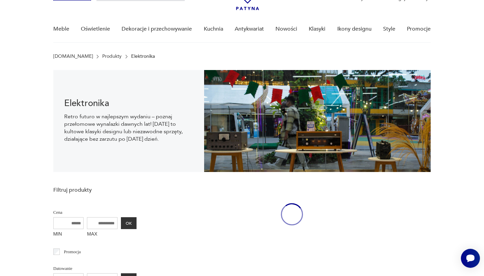
scroll to position [10, 0]
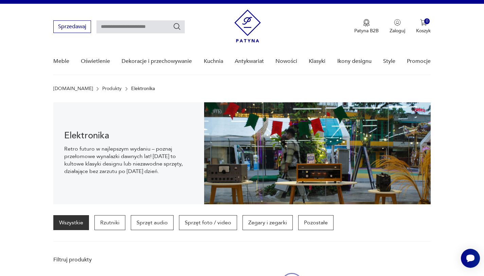
scroll to position [59, 0]
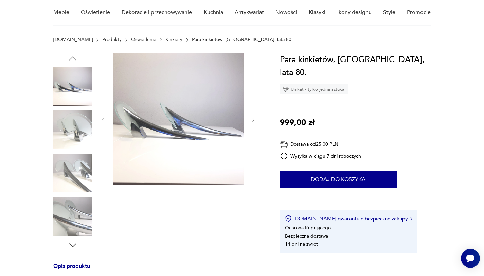
click at [81, 174] on img at bounding box center [72, 173] width 39 height 39
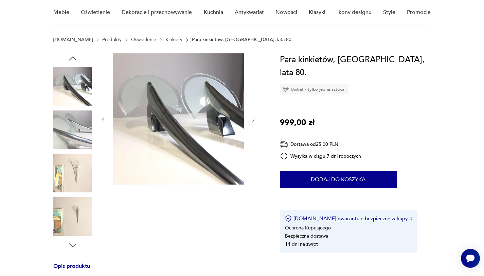
click at [81, 174] on img at bounding box center [72, 173] width 39 height 39
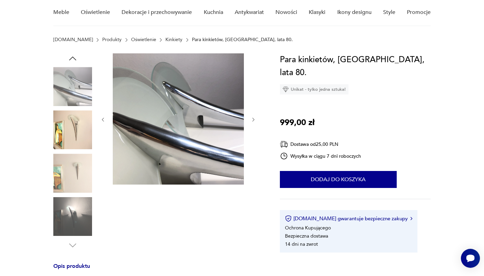
click at [81, 174] on img at bounding box center [72, 173] width 39 height 39
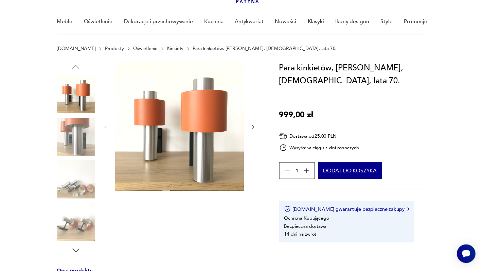
scroll to position [46, 0]
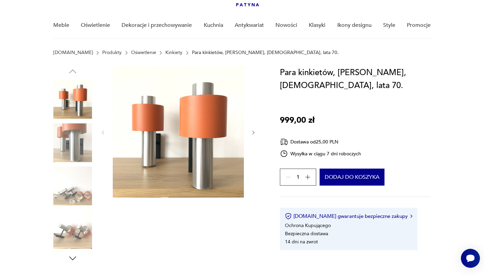
click at [253, 132] on icon "button" at bounding box center [254, 133] width 6 height 6
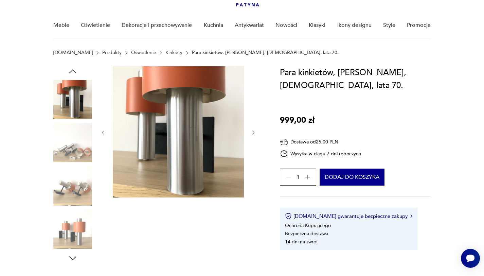
click at [253, 132] on icon "button" at bounding box center [254, 133] width 6 height 6
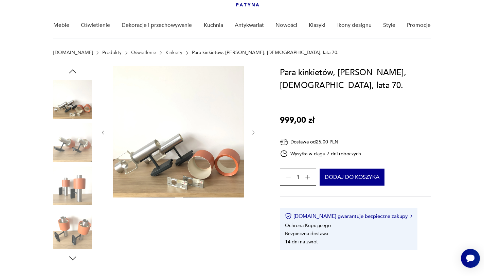
click at [253, 132] on icon "button" at bounding box center [254, 133] width 6 height 6
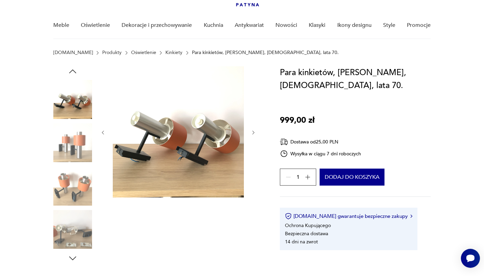
click at [253, 132] on icon "button" at bounding box center [254, 133] width 6 height 6
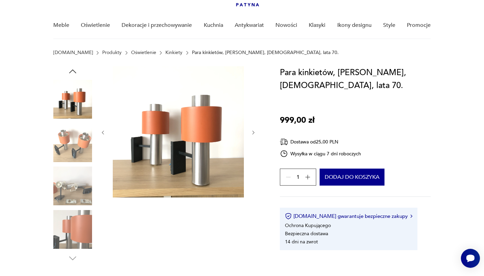
click at [253, 132] on icon "button" at bounding box center [254, 133] width 6 height 6
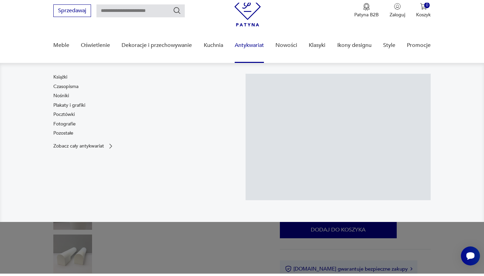
scroll to position [52, 0]
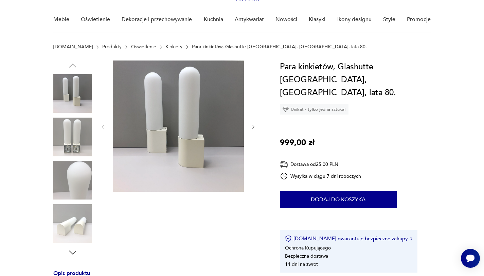
click at [254, 127] on icon "button" at bounding box center [254, 127] width 6 height 6
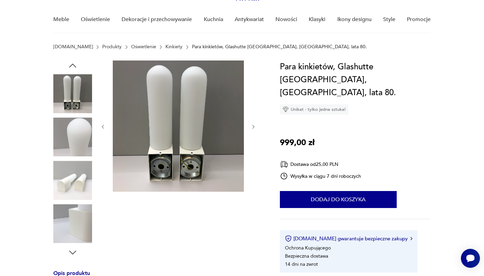
click at [254, 127] on icon "button" at bounding box center [254, 127] width 6 height 6
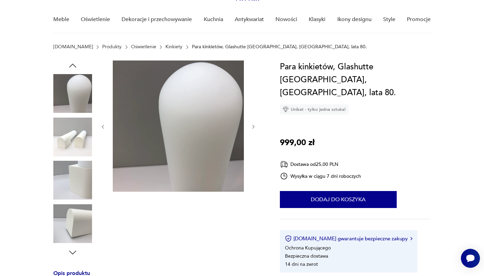
click at [254, 127] on icon "button" at bounding box center [254, 127] width 6 height 6
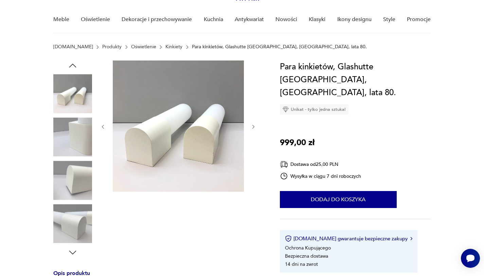
click at [254, 127] on icon "button" at bounding box center [254, 127] width 6 height 6
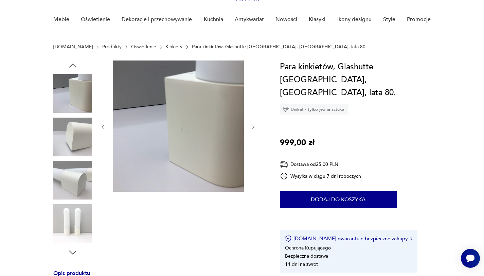
click at [254, 127] on icon "button" at bounding box center [254, 127] width 6 height 6
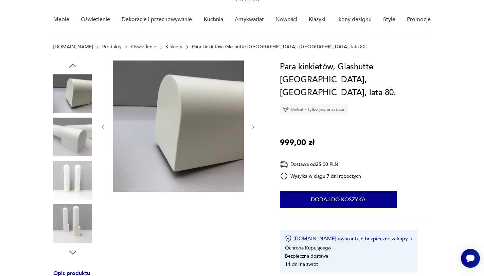
click at [254, 127] on icon "button" at bounding box center [254, 127] width 6 height 6
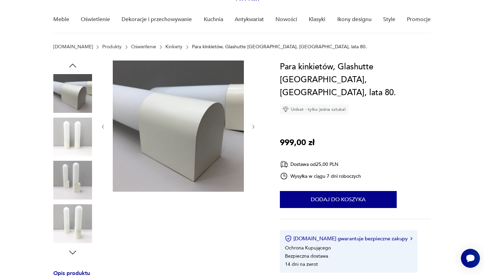
click at [254, 127] on icon "button" at bounding box center [254, 127] width 6 height 6
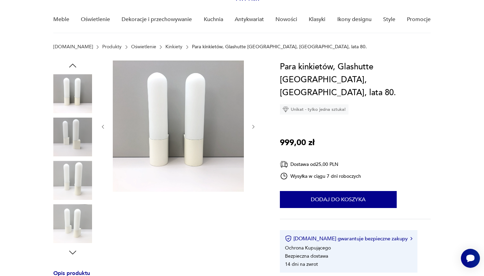
click at [254, 127] on icon "button" at bounding box center [254, 127] width 6 height 6
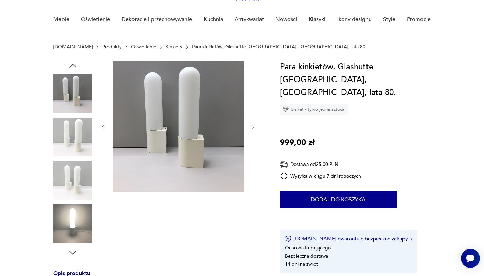
click at [254, 127] on icon "button" at bounding box center [254, 127] width 6 height 6
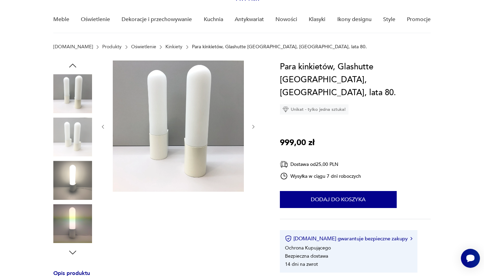
click at [254, 127] on icon "button" at bounding box center [254, 127] width 6 height 6
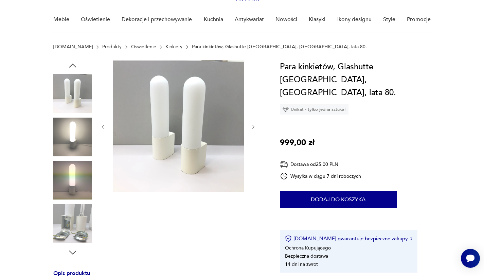
click at [254, 127] on icon "button" at bounding box center [254, 127] width 6 height 6
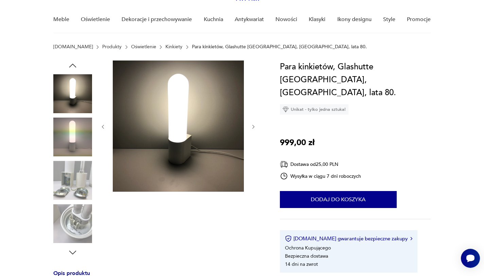
click at [254, 127] on icon "button" at bounding box center [254, 127] width 6 height 6
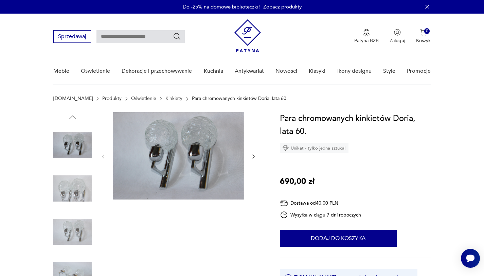
scroll to position [7, 0]
